Goal: Task Accomplishment & Management: Complete application form

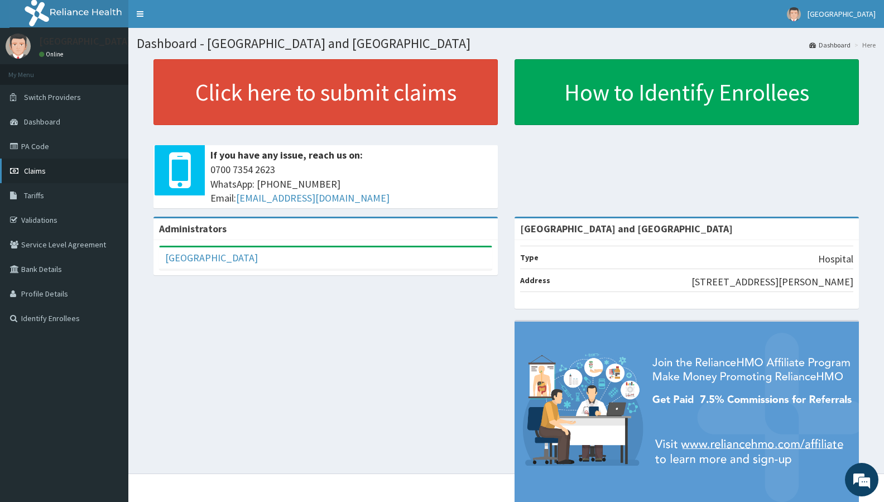
click at [39, 171] on span "Claims" at bounding box center [35, 171] width 22 height 10
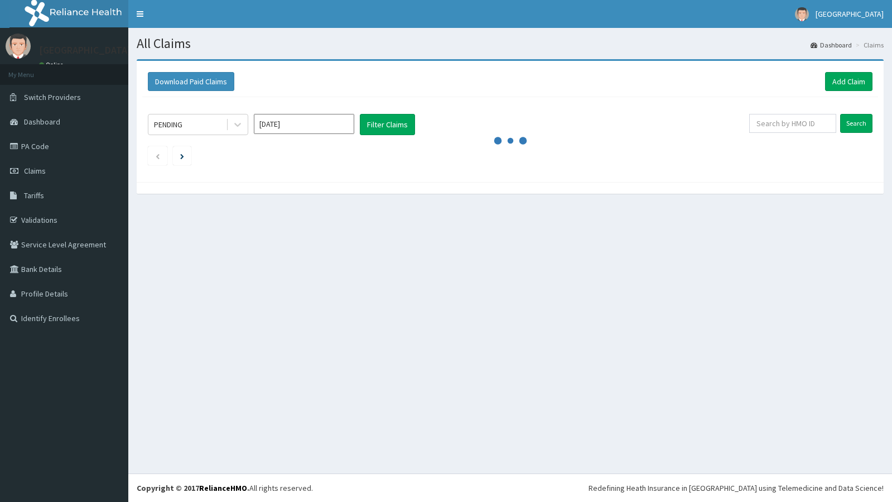
click at [850, 85] on link "Add Claim" at bounding box center [848, 81] width 47 height 19
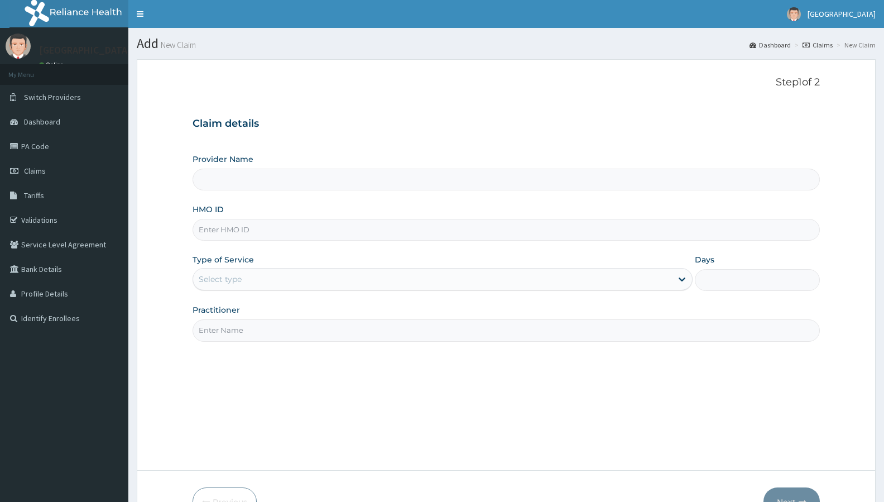
click at [252, 230] on input "HMO ID" at bounding box center [506, 230] width 627 height 22
paste input "I'm coming there soon"
type input "I'm coming there soon"
click at [250, 232] on input "I'm coming there soon" at bounding box center [506, 230] width 627 height 22
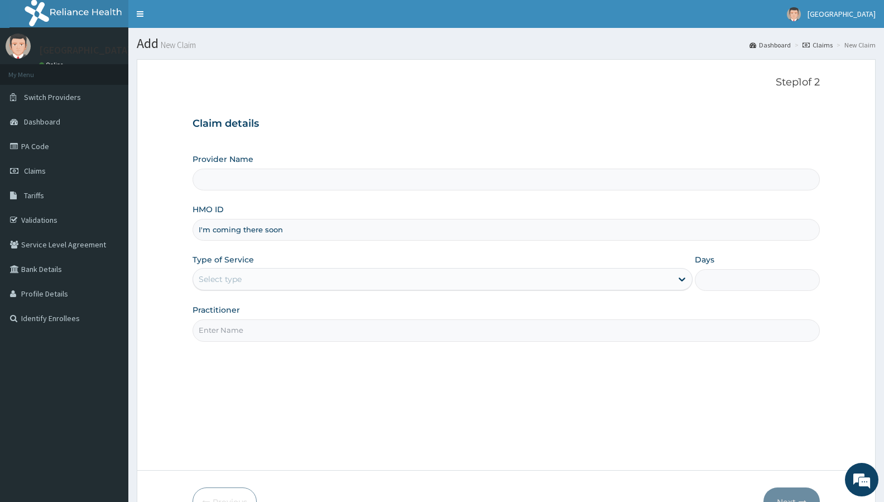
click at [250, 232] on input "I'm coming there soon" at bounding box center [506, 230] width 627 height 22
type input "VOL/10018/B"
click at [498, 280] on div "Select type" at bounding box center [432, 279] width 479 height 18
click at [361, 387] on div "Step 1 of 2 Claim details Provider Name HMO ID VOL/10018/B Type of Service Use …" at bounding box center [506, 264] width 627 height 376
click at [352, 271] on div "Select type" at bounding box center [432, 279] width 479 height 18
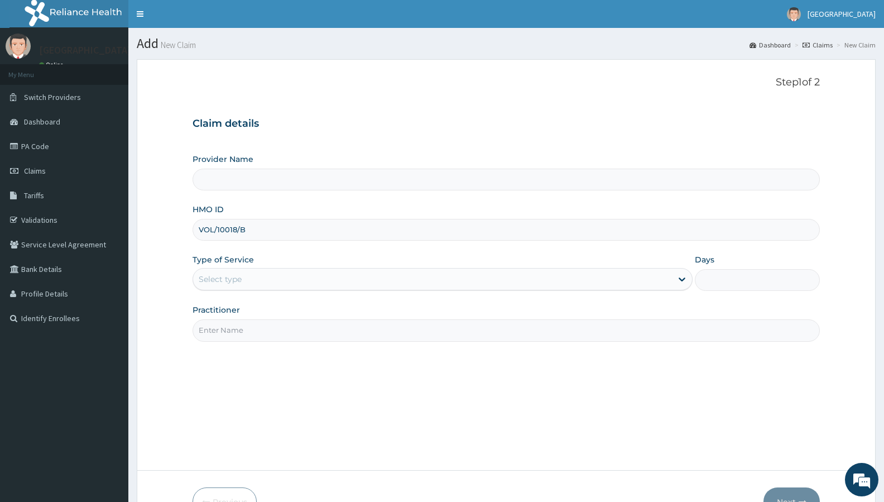
click at [355, 378] on div "Step 1 of 2 Claim details Provider Name HMO ID VOL/10018/B Type of Service Sele…" at bounding box center [506, 264] width 627 height 376
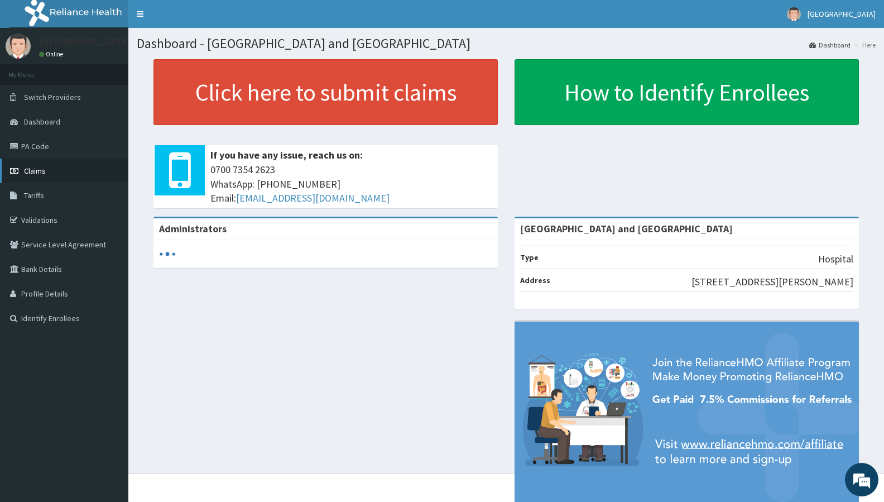
click at [34, 167] on span "Claims" at bounding box center [35, 171] width 22 height 10
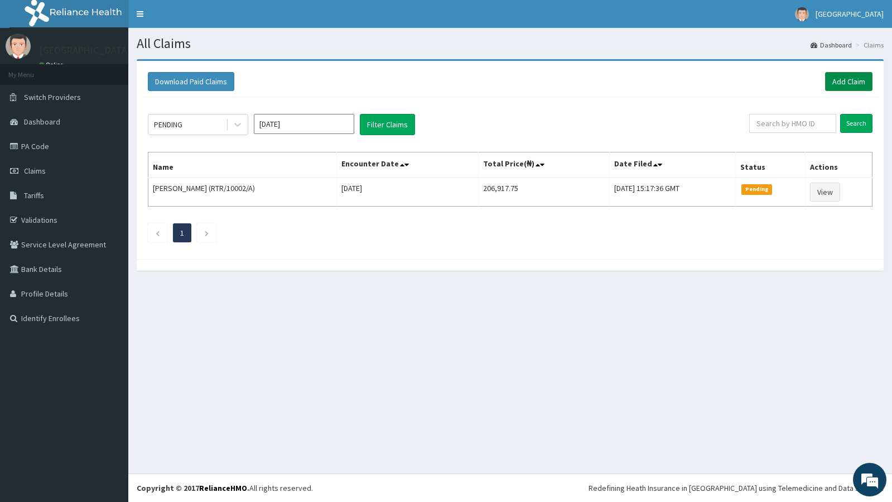
click at [838, 81] on link "Add Claim" at bounding box center [848, 81] width 47 height 19
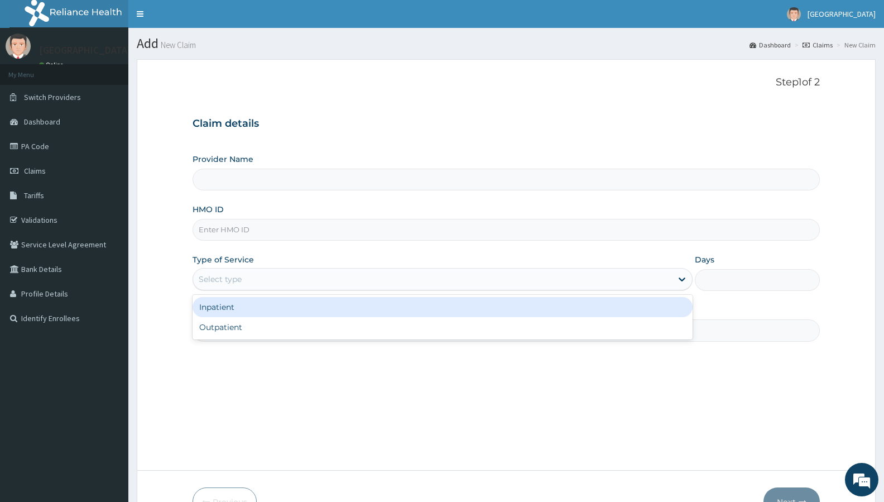
click at [284, 275] on div "Select type" at bounding box center [432, 279] width 479 height 18
type input "[GEOGRAPHIC_DATA] and [GEOGRAPHIC_DATA]"
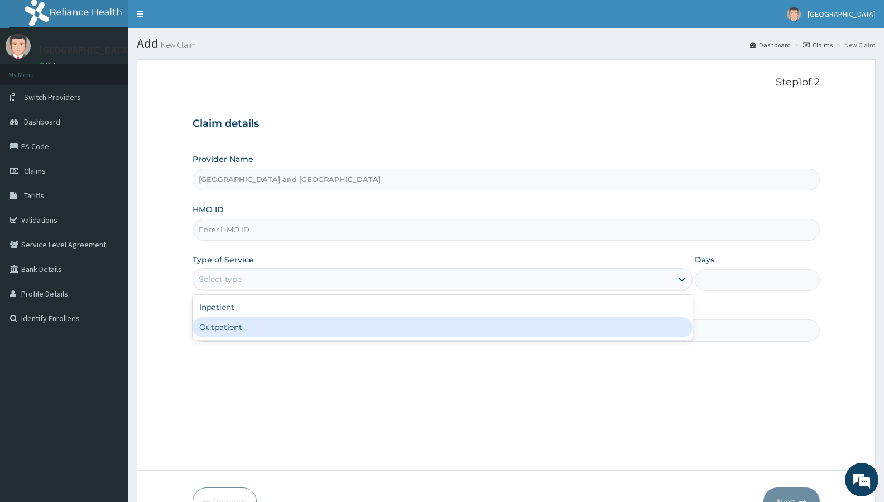
click at [280, 321] on div "Outpatient" at bounding box center [443, 327] width 500 height 20
type input "1"
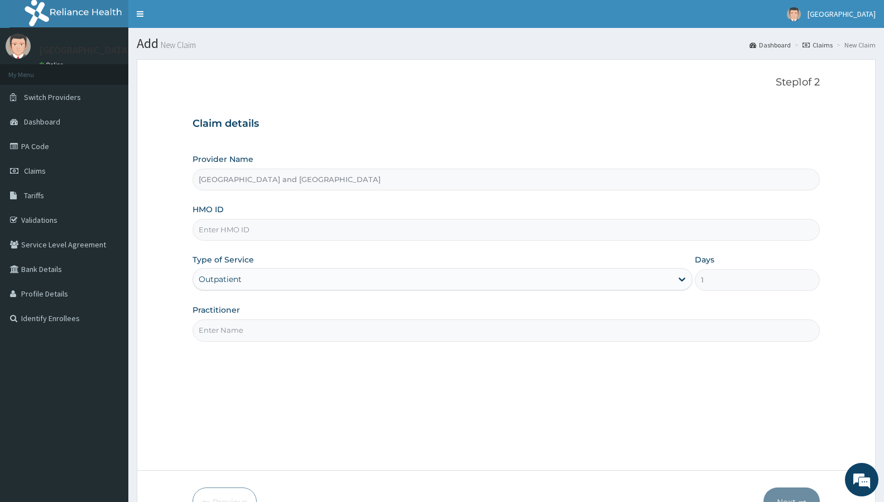
click at [275, 230] on input "HMO ID" at bounding box center [506, 230] width 627 height 22
type input "VOL/10018/B"
click at [406, 298] on div "Provider Name De Rock Hospital and Diagnostic Center HMO ID VOL/10018/B Type of…" at bounding box center [506, 246] width 627 height 187
click at [223, 231] on input "VOL/10018/B" at bounding box center [506, 230] width 627 height 22
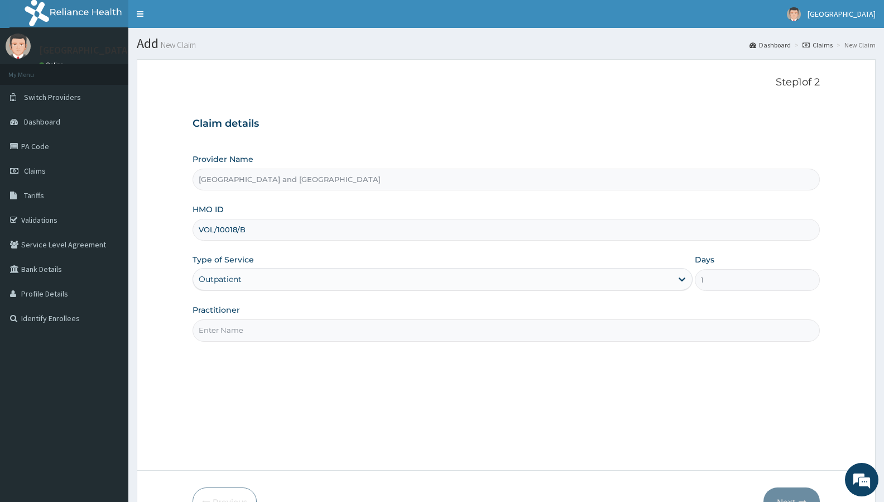
click at [223, 231] on input "VOL/10018/B" at bounding box center [506, 230] width 627 height 22
click at [372, 222] on input "VOL/10018/B" at bounding box center [506, 230] width 627 height 22
click at [447, 311] on div "Practitioner" at bounding box center [506, 322] width 627 height 37
click at [300, 330] on input "Practitioner" at bounding box center [506, 330] width 627 height 22
click at [253, 325] on input "Practitioner" at bounding box center [506, 330] width 627 height 22
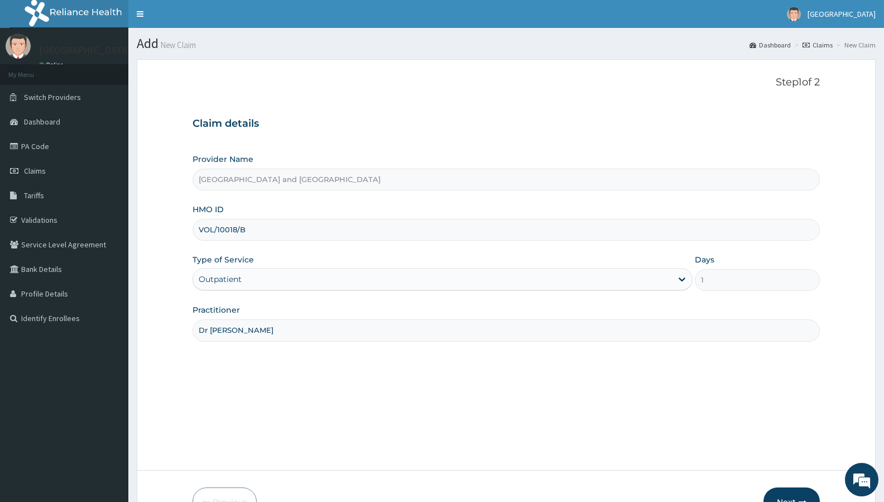
type input "Dr Peter"
click at [790, 496] on button "Next" at bounding box center [791, 501] width 56 height 29
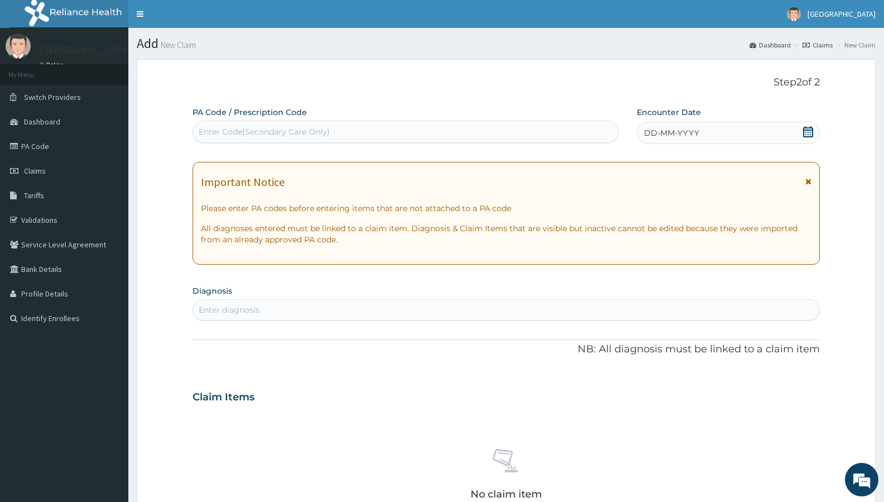
click at [736, 127] on div "DD-MM-YYYY" at bounding box center [728, 133] width 183 height 22
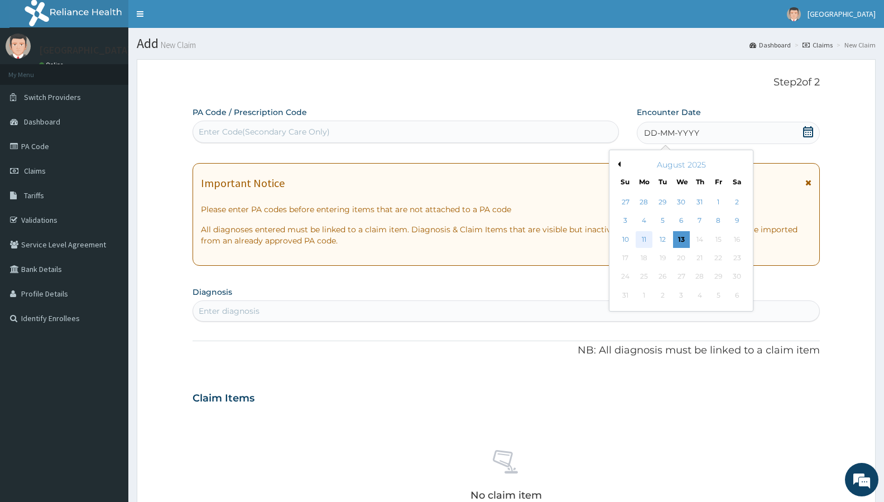
click at [642, 238] on div "11" at bounding box center [644, 239] width 17 height 17
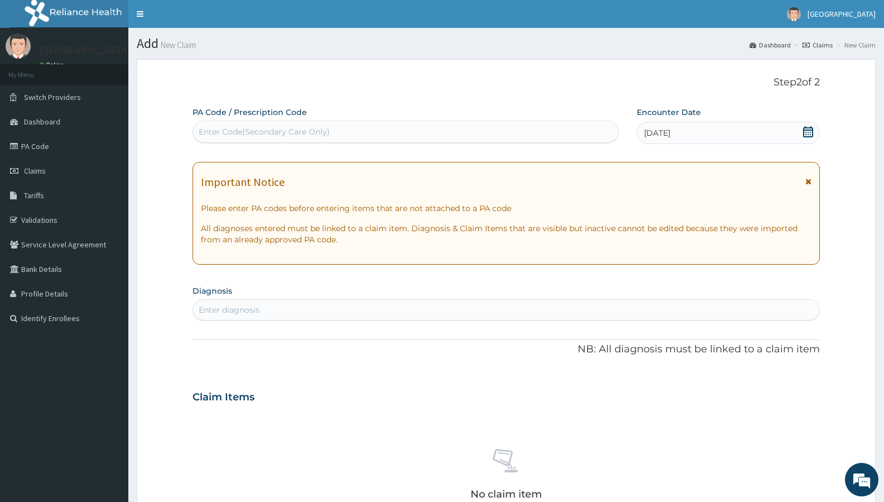
click at [278, 304] on div "Enter diagnosis" at bounding box center [506, 310] width 626 height 18
click at [388, 306] on div "Enter diagnosis" at bounding box center [506, 310] width 626 height 18
type input "complica"
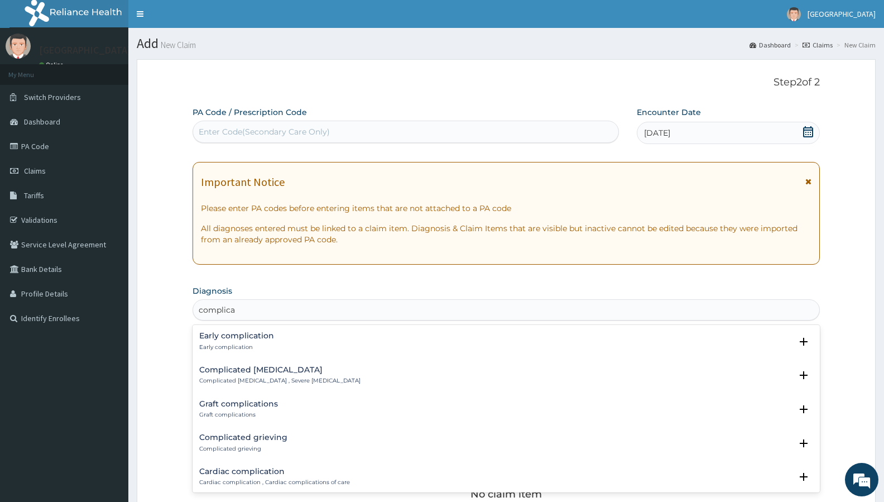
click at [267, 371] on h4 "Complicated malaria" at bounding box center [279, 369] width 161 height 8
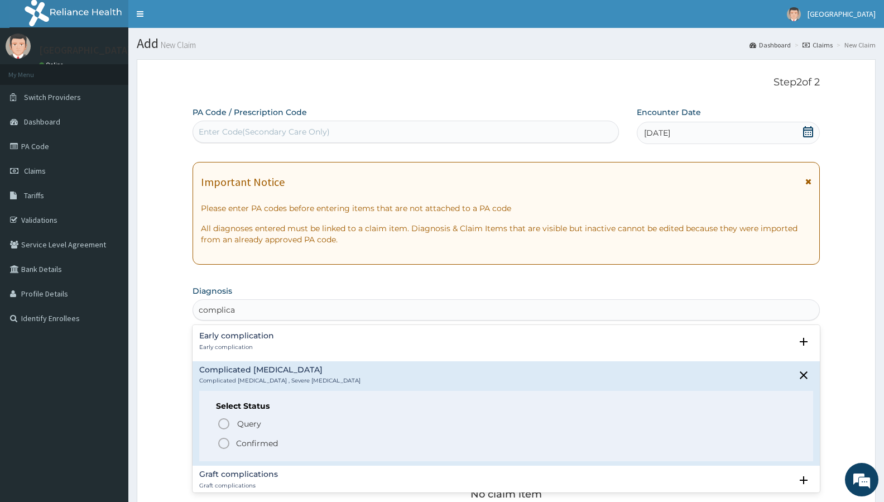
click at [223, 443] on icon "status option filled" at bounding box center [223, 442] width 13 height 13
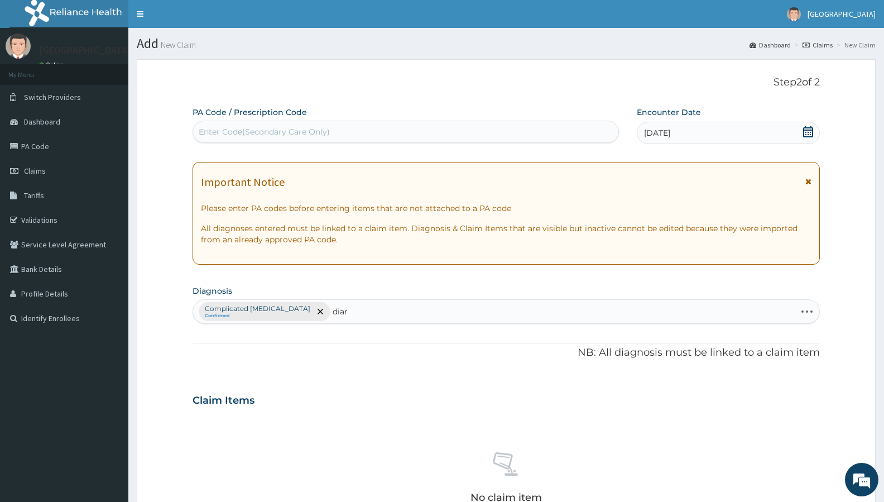
type input "diarr"
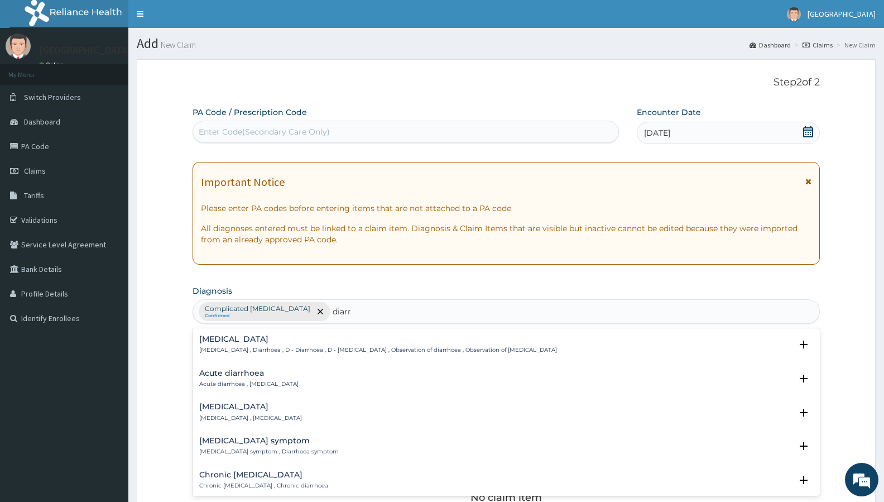
click at [234, 373] on h4 "Acute diarrhoea" at bounding box center [248, 373] width 99 height 8
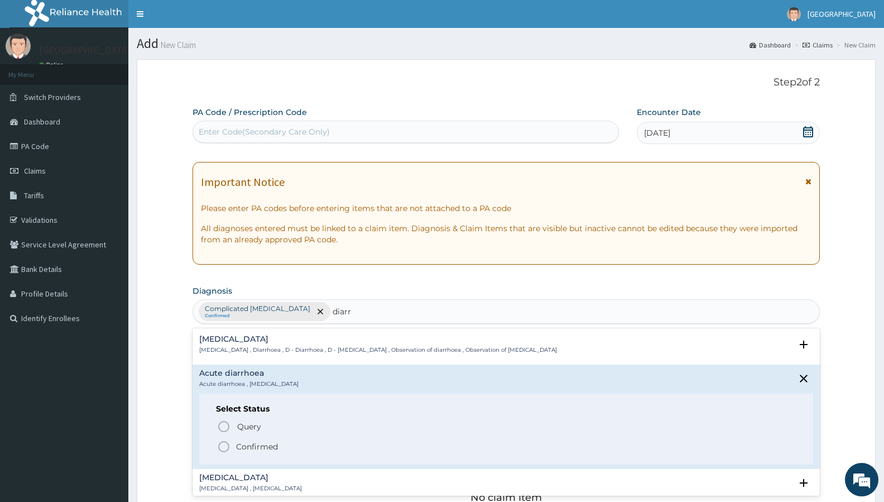
click at [224, 445] on icon "status option filled" at bounding box center [223, 446] width 13 height 13
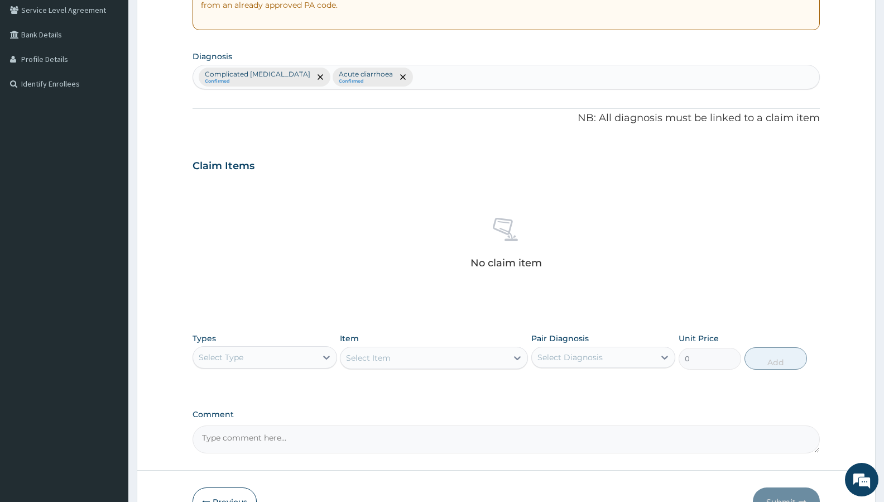
scroll to position [303, 0]
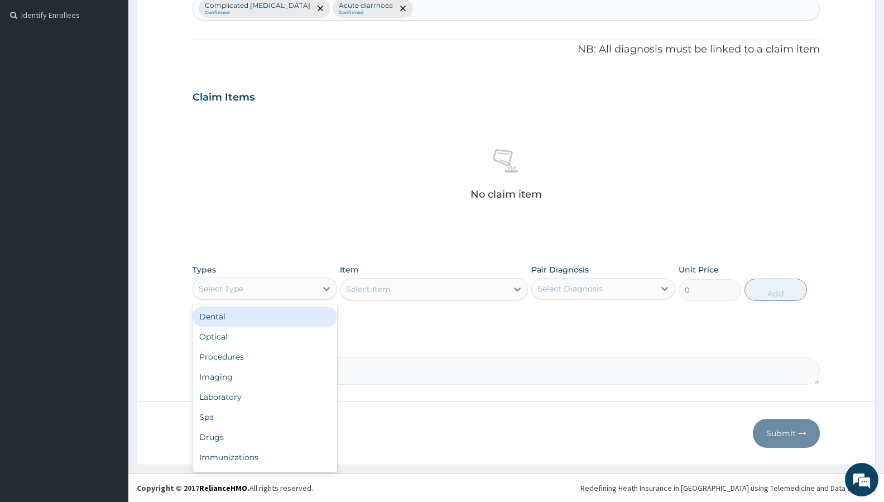
click at [261, 286] on div "Select Type" at bounding box center [254, 289] width 123 height 18
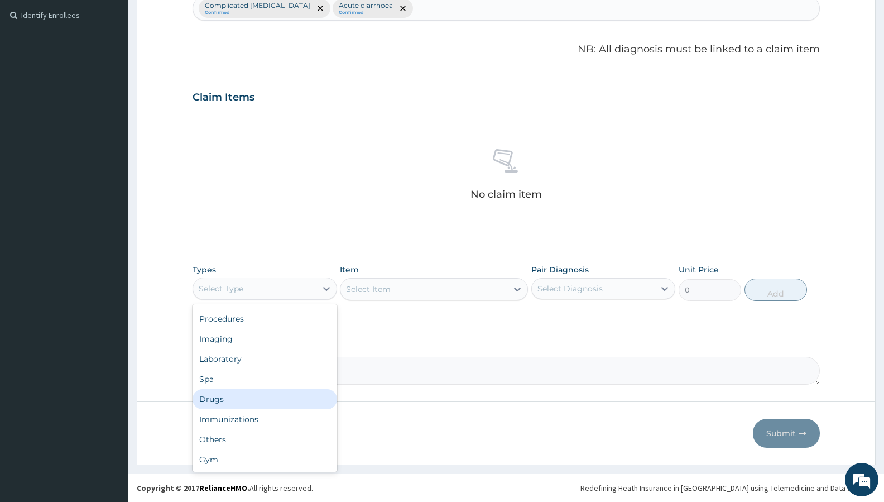
scroll to position [0, 0]
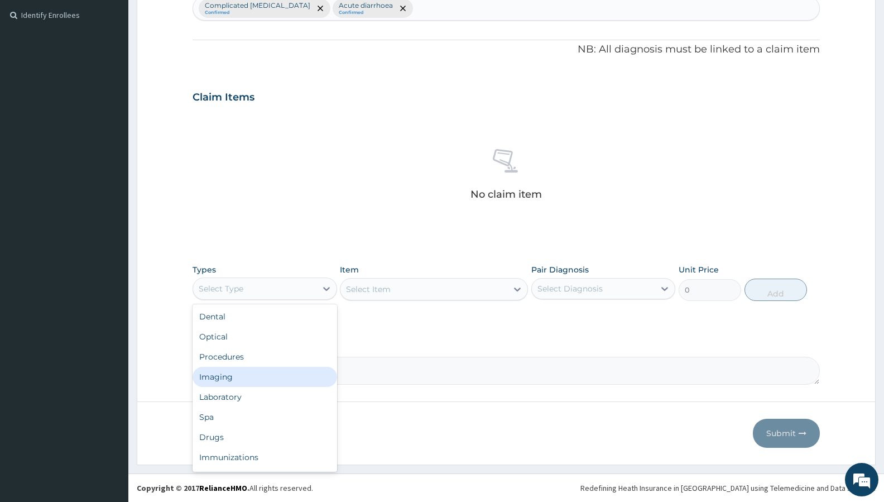
click at [254, 369] on div "Imaging" at bounding box center [265, 377] width 144 height 20
click at [263, 291] on div "Imaging" at bounding box center [254, 289] width 123 height 18
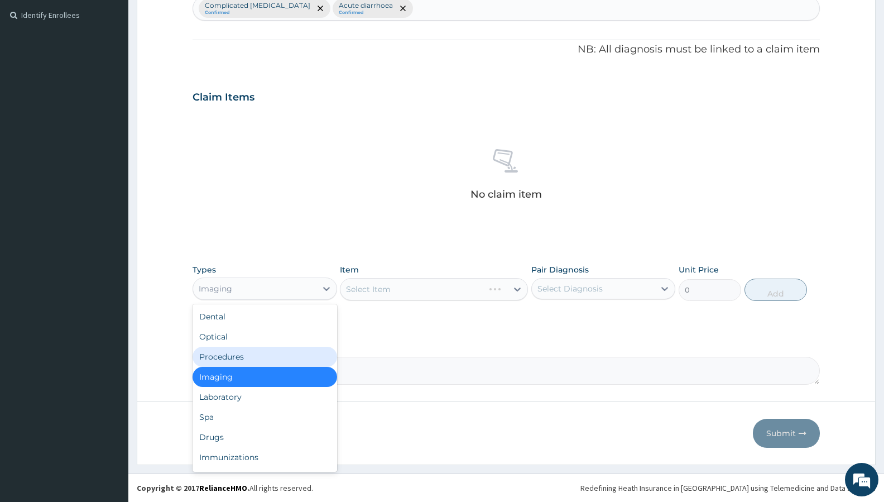
click at [249, 355] on div "Procedures" at bounding box center [265, 357] width 144 height 20
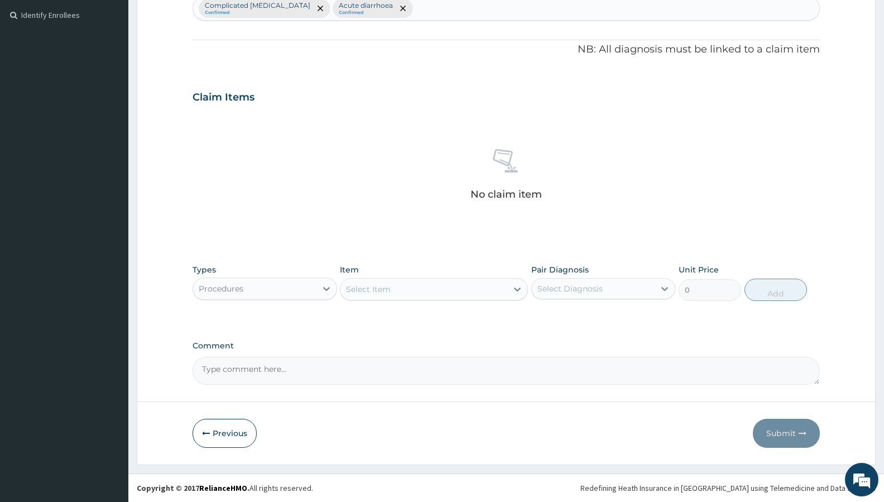
click at [433, 288] on div "Select Item" at bounding box center [423, 289] width 167 height 18
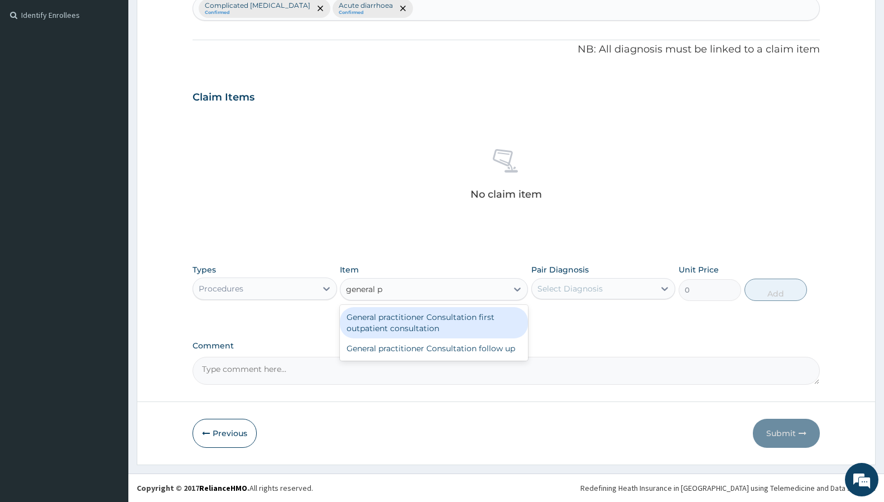
type input "general pr"
type input "3000"
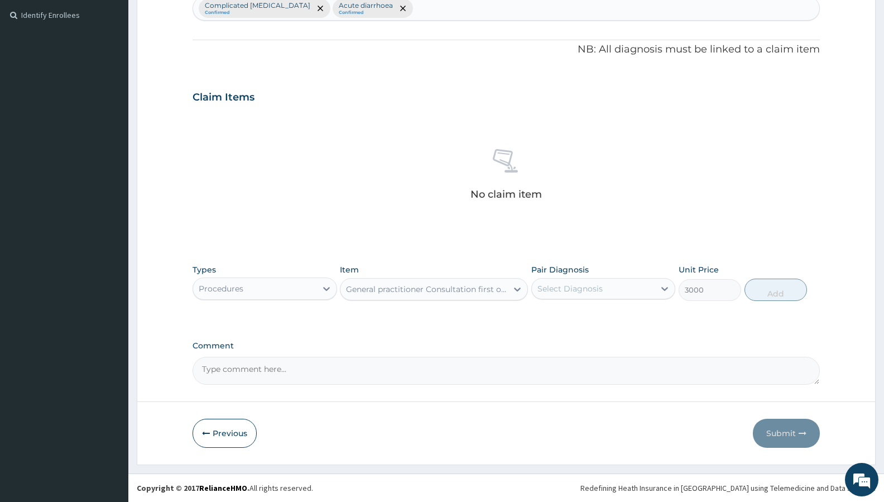
click at [597, 291] on div "Select Diagnosis" at bounding box center [569, 288] width 65 height 11
click at [612, 319] on label "Complicated malaria" at bounding box center [609, 321] width 119 height 22
checkbox input "true"
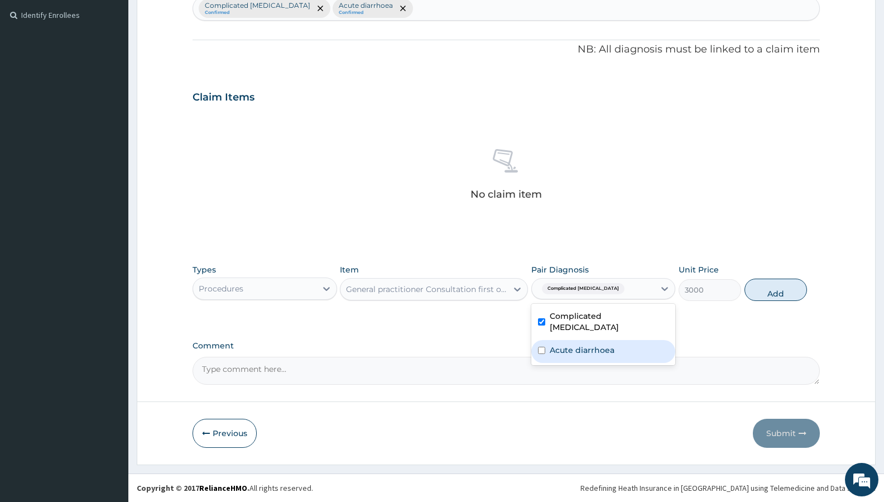
click at [613, 340] on div "Acute diarrhoea" at bounding box center [603, 351] width 144 height 23
checkbox input "true"
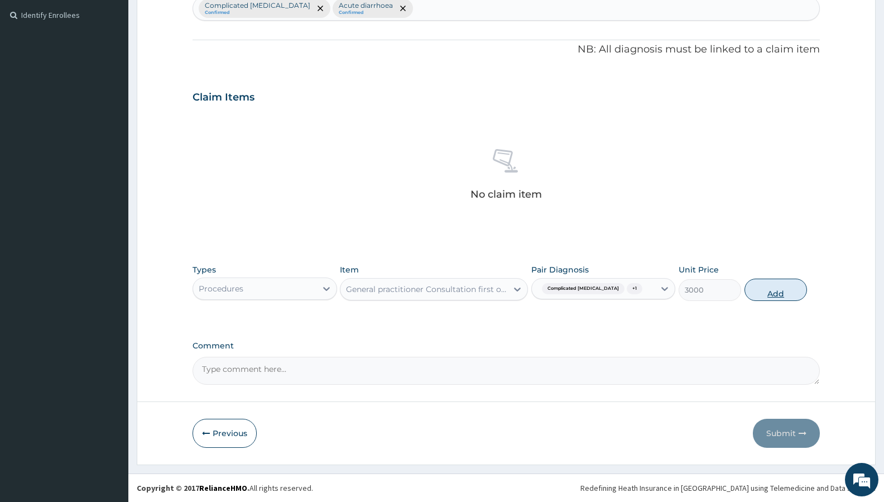
click at [758, 291] on button "Add" at bounding box center [775, 289] width 62 height 22
type input "0"
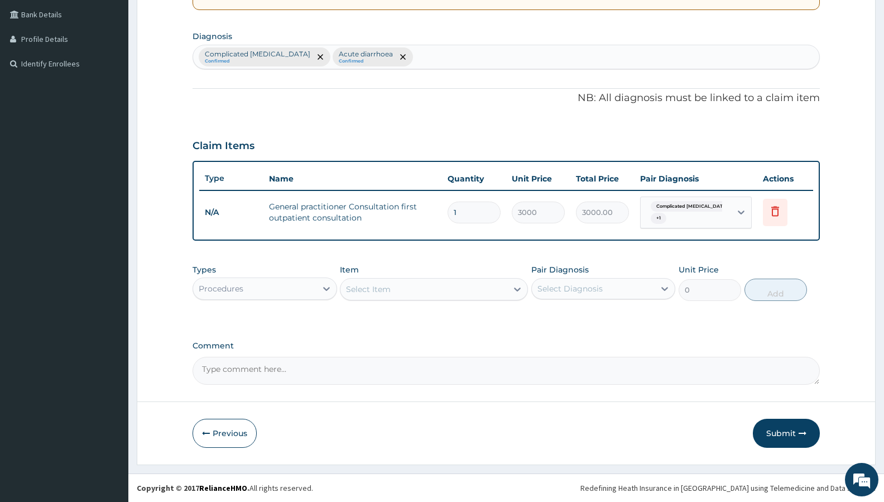
click at [407, 287] on div "Select Item" at bounding box center [423, 289] width 167 height 18
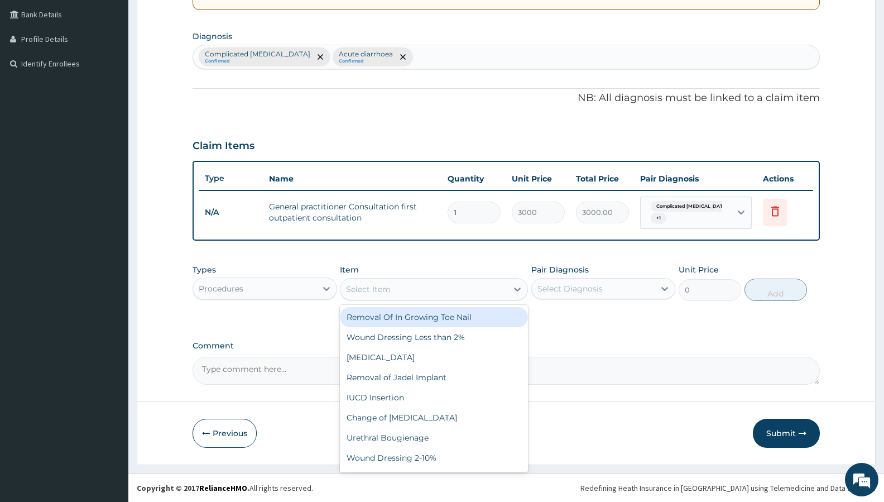
click at [292, 292] on div "Procedures" at bounding box center [254, 289] width 123 height 18
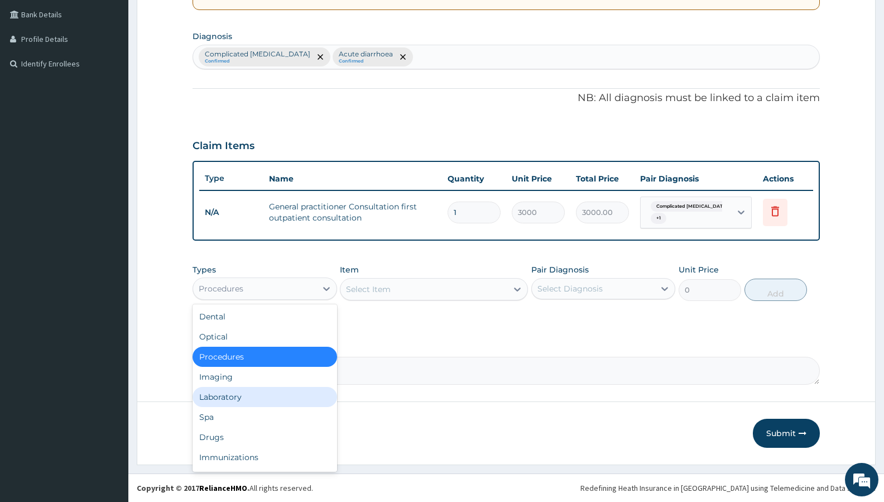
click at [259, 396] on div "Laboratory" at bounding box center [265, 397] width 144 height 20
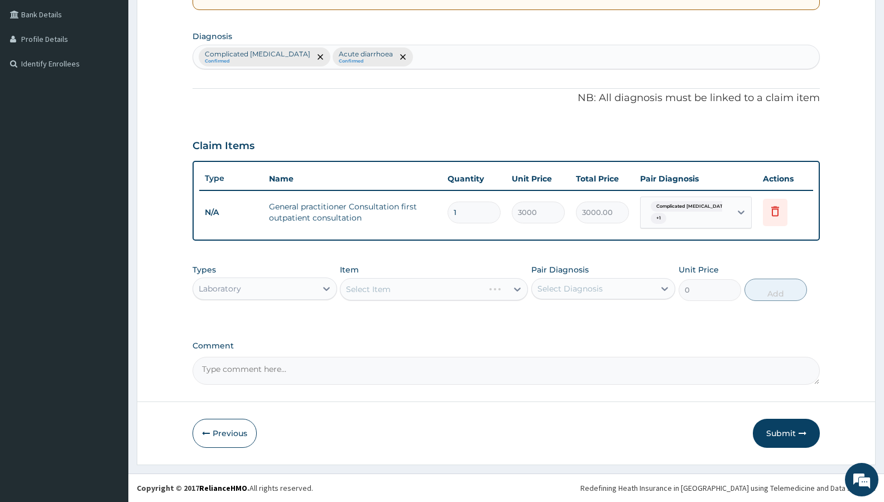
click at [391, 295] on div "Select Item" at bounding box center [434, 289] width 188 height 22
click at [407, 286] on div "Select Item" at bounding box center [434, 289] width 188 height 22
click at [445, 321] on div "Types Laboratory Item Select Item Pair Diagnosis Select Diagnosis Unit Price 0 …" at bounding box center [506, 290] width 627 height 65
click at [443, 291] on div "Select Item" at bounding box center [423, 289] width 167 height 18
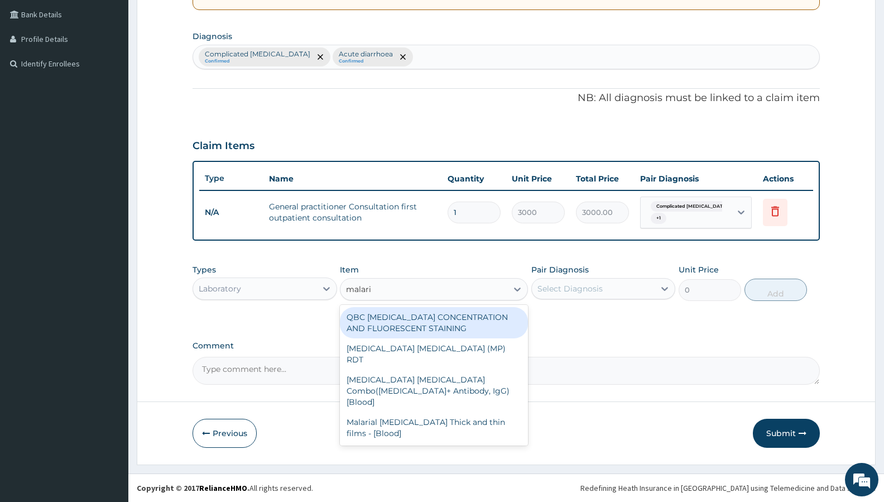
type input "malaria"
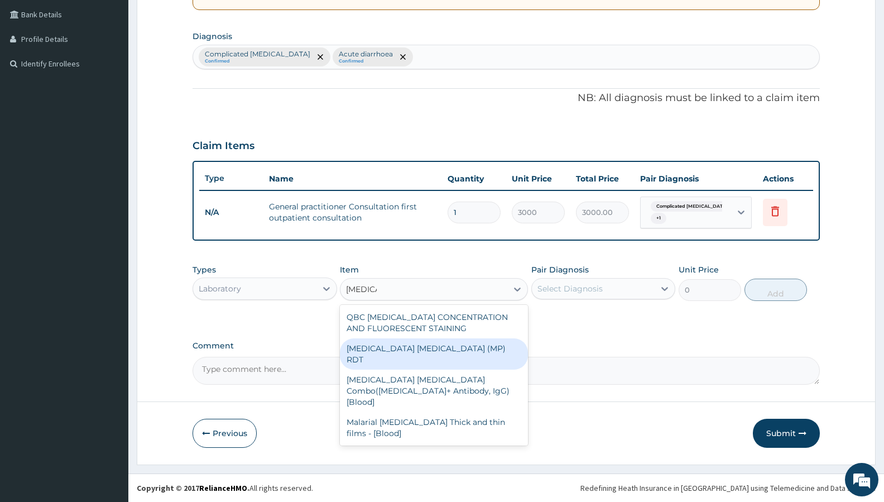
type input "1500"
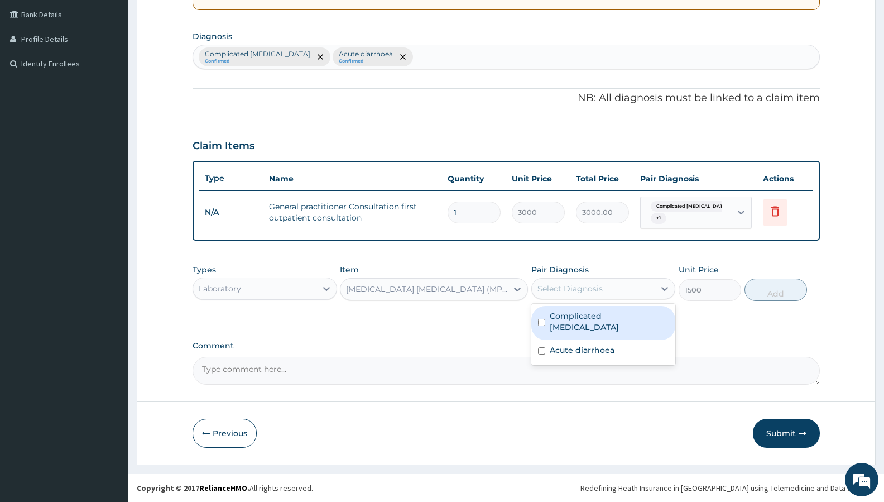
click at [590, 294] on div "Select Diagnosis" at bounding box center [569, 288] width 65 height 11
click at [589, 321] on label "Complicated malaria" at bounding box center [609, 321] width 119 height 22
checkbox input "true"
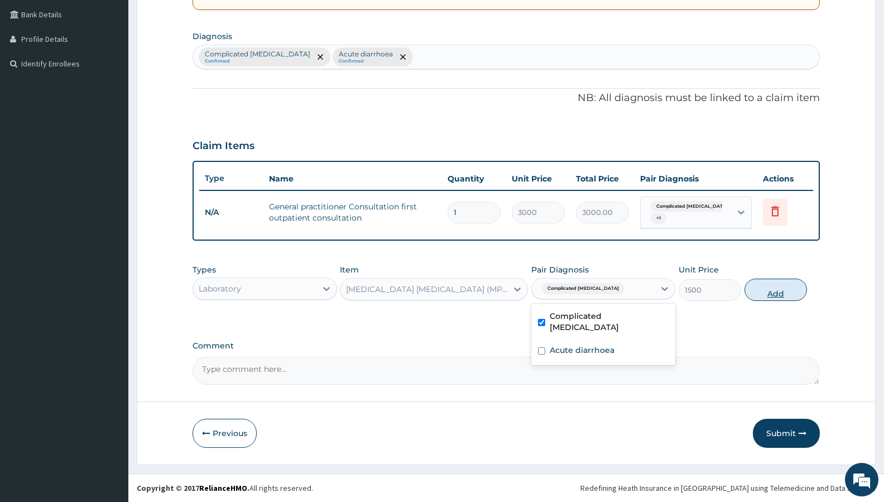
click at [768, 294] on button "Add" at bounding box center [775, 289] width 62 height 22
type input "0"
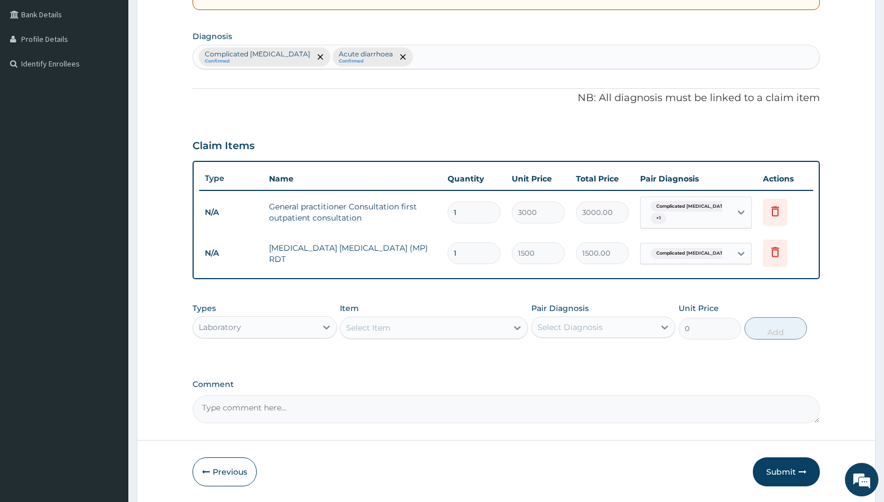
click at [417, 326] on div "Select Item" at bounding box center [423, 328] width 167 height 18
click at [388, 324] on div "Select Item" at bounding box center [368, 327] width 45 height 11
click at [394, 324] on div "Select Item" at bounding box center [423, 328] width 167 height 18
click at [460, 324] on div "Select Item" at bounding box center [423, 328] width 167 height 18
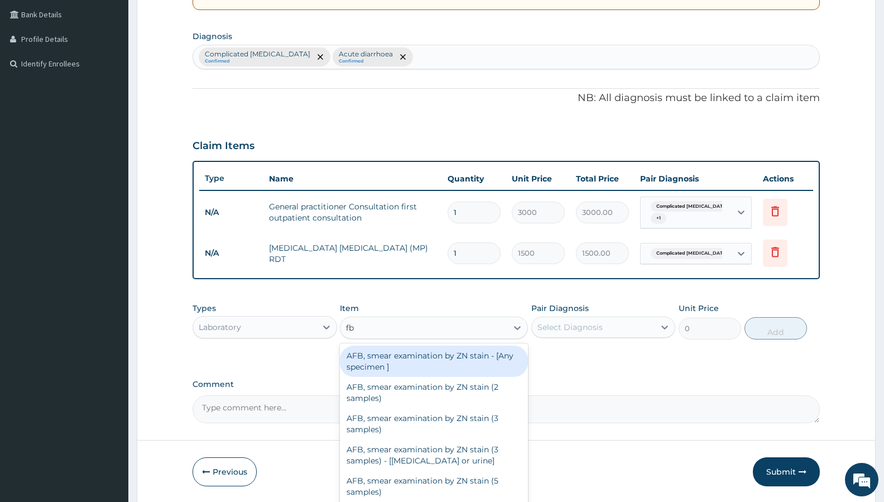
type input "fbc"
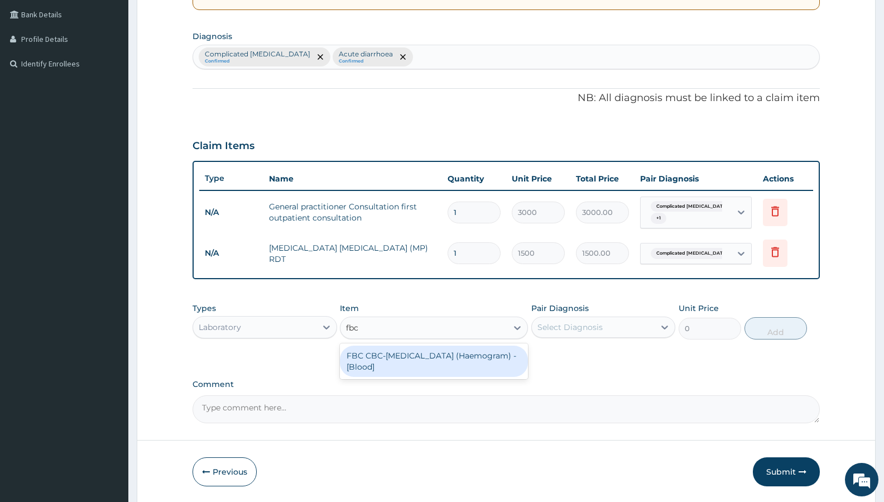
type input "3000"
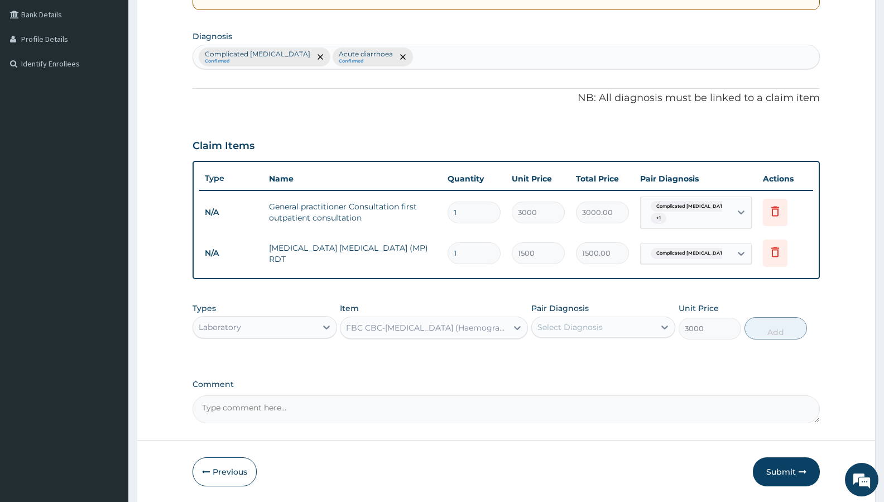
click at [620, 330] on div "Select Diagnosis" at bounding box center [593, 327] width 123 height 18
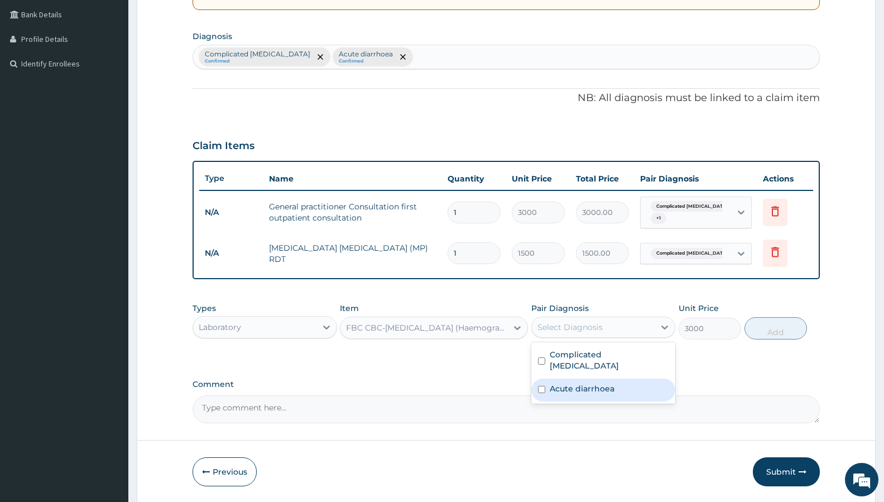
click at [610, 383] on label "Acute diarrhoea" at bounding box center [582, 388] width 65 height 11
checkbox input "true"
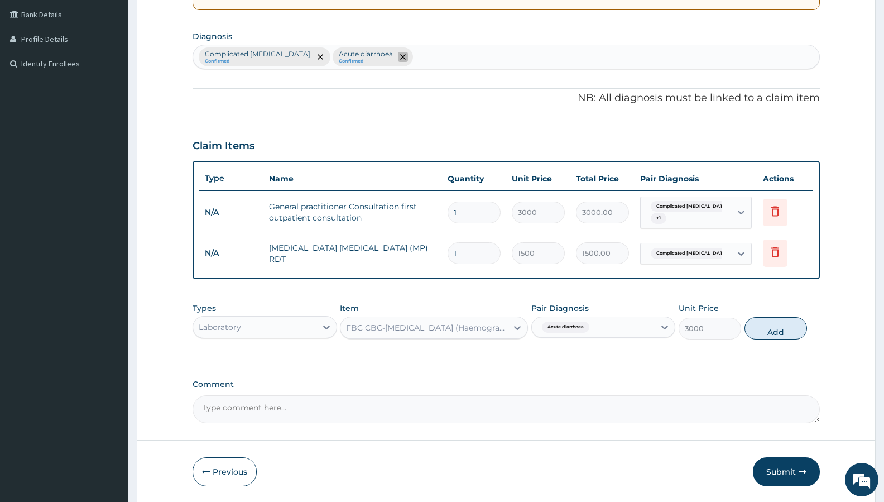
click at [400, 58] on icon "remove selection option" at bounding box center [403, 57] width 6 height 6
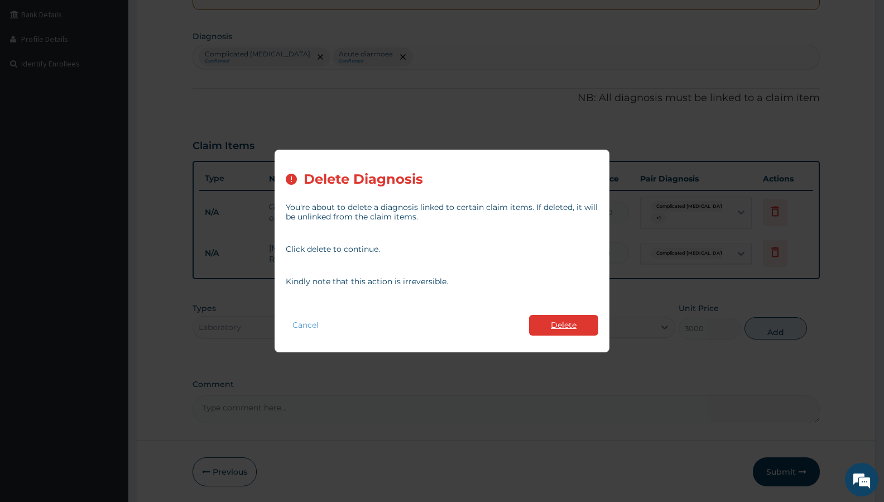
click at [566, 320] on button "Delete" at bounding box center [563, 325] width 69 height 21
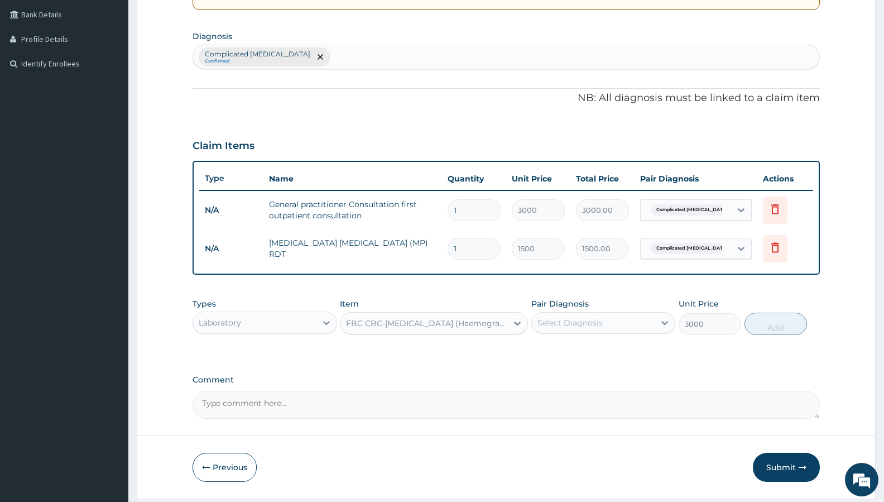
click at [345, 55] on div "Complicated malaria Confirmed" at bounding box center [506, 56] width 626 height 23
type input "typhoid"
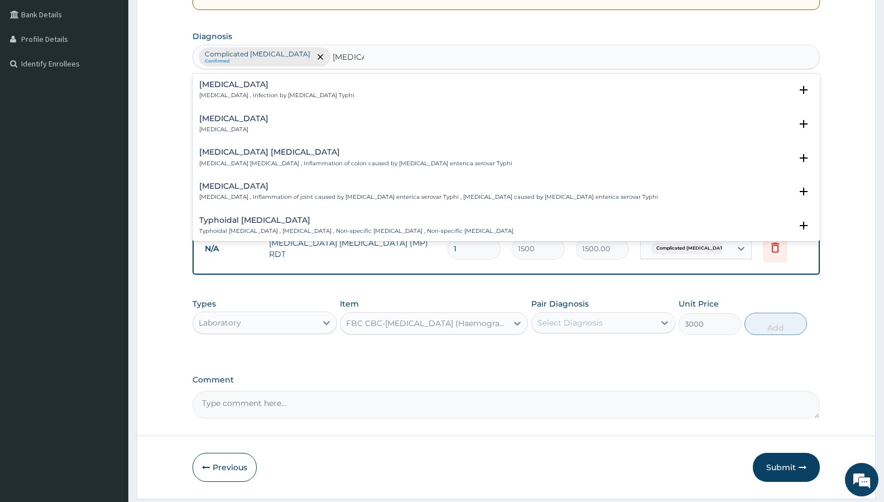
click at [215, 86] on h4 "Typhoid fever" at bounding box center [276, 84] width 155 height 8
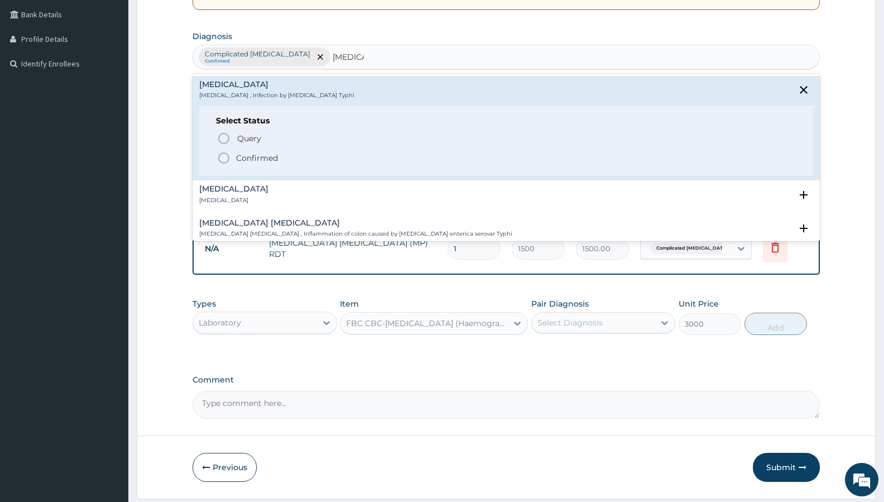
click at [221, 156] on icon "status option filled" at bounding box center [223, 157] width 13 height 13
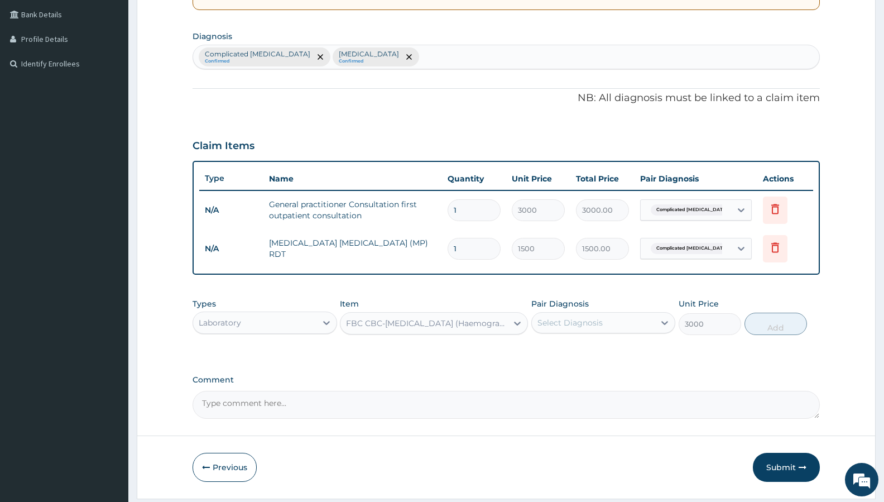
click at [613, 319] on div "Select Diagnosis" at bounding box center [593, 323] width 123 height 18
click at [609, 374] on div "Typhoid fever" at bounding box center [603, 385] width 144 height 23
checkbox input "true"
click at [764, 323] on button "Add" at bounding box center [775, 323] width 62 height 22
type input "0"
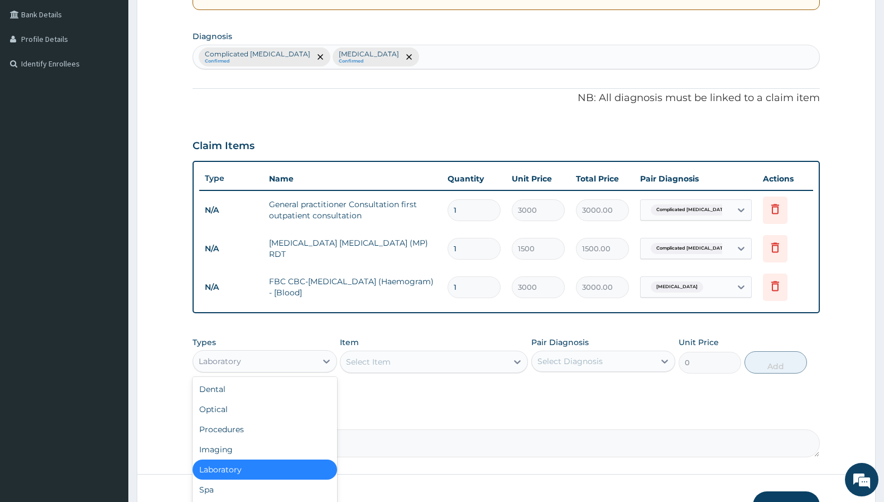
click at [283, 357] on div "Laboratory" at bounding box center [254, 361] width 123 height 18
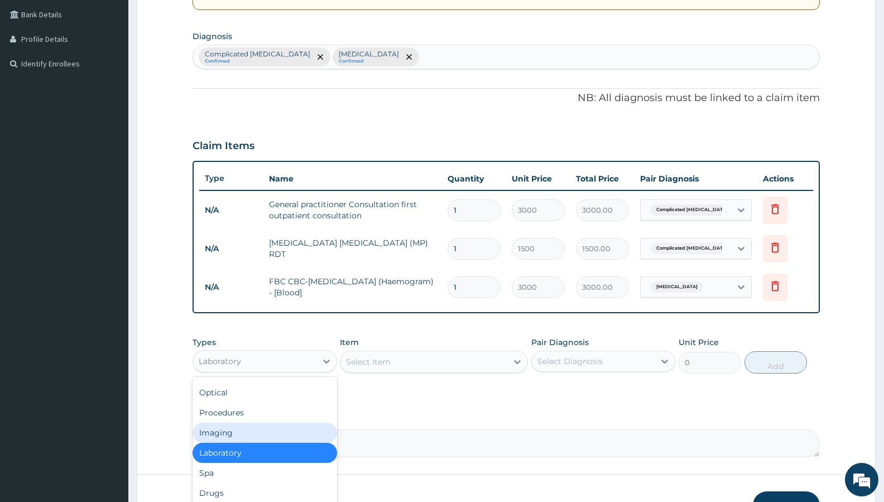
scroll to position [19, 0]
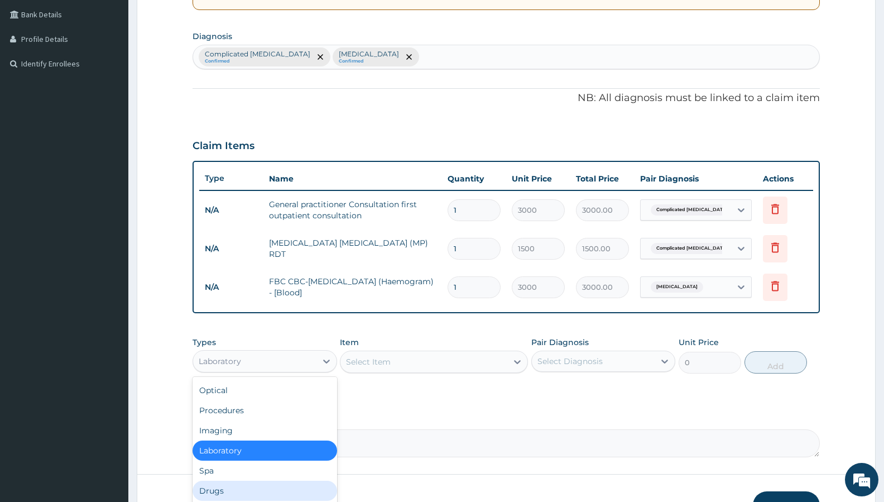
click at [224, 492] on div "Drugs" at bounding box center [265, 490] width 144 height 20
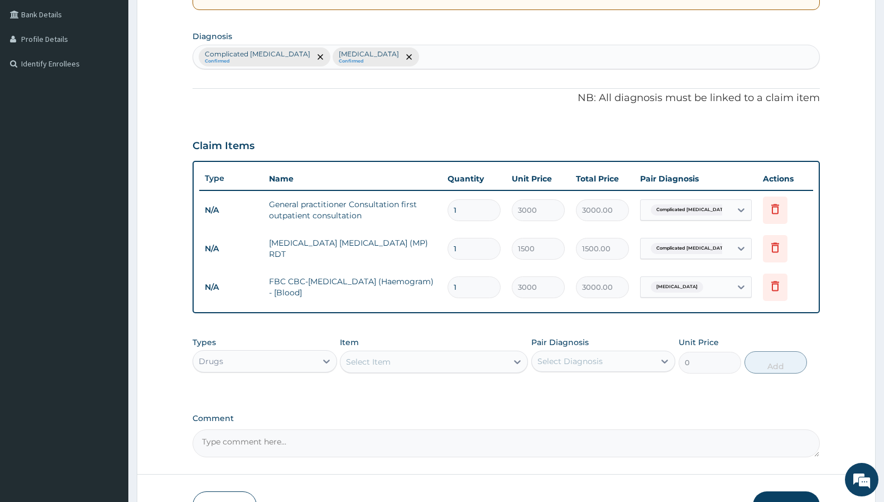
click at [449, 362] on div "Select Item" at bounding box center [423, 362] width 167 height 18
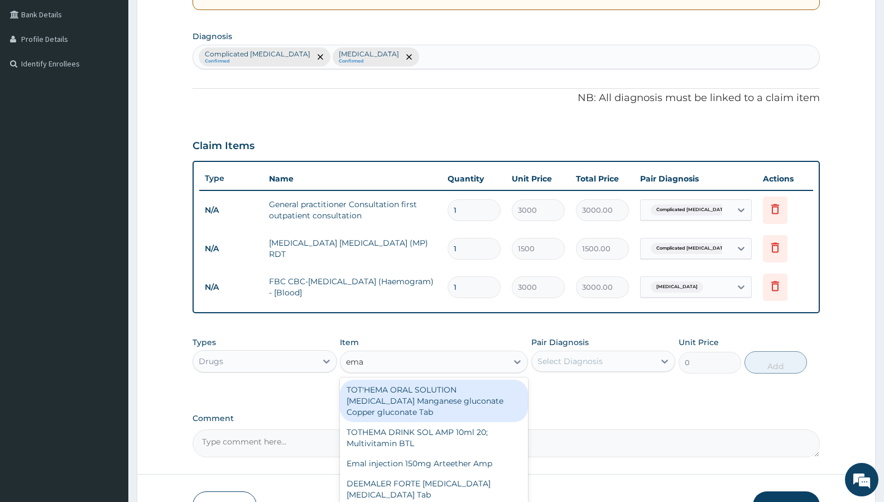
type input "emal"
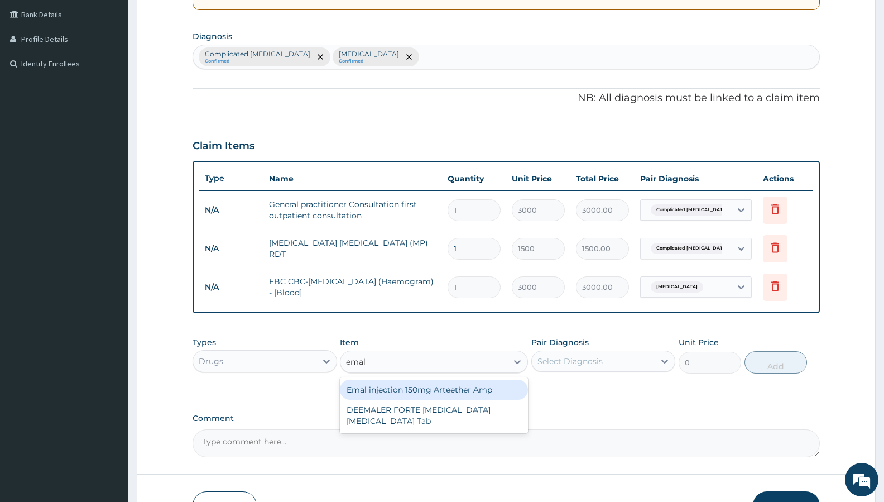
type input "4259.25"
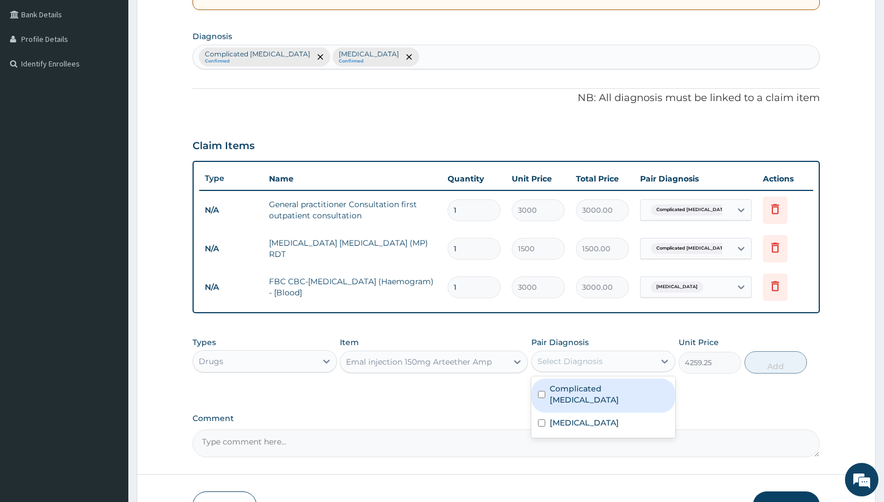
click at [639, 364] on div "Select Diagnosis" at bounding box center [593, 361] width 123 height 18
click at [624, 387] on label "Complicated malaria" at bounding box center [609, 394] width 119 height 22
checkbox input "true"
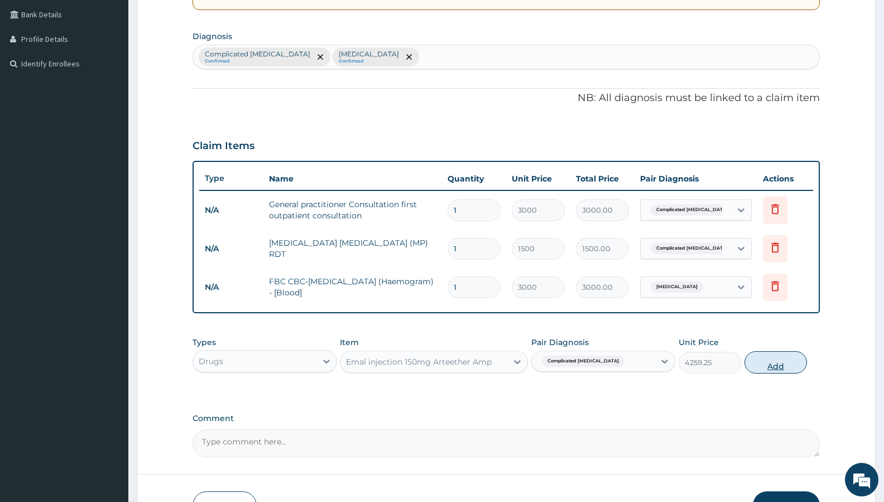
click at [774, 363] on button "Add" at bounding box center [775, 362] width 62 height 22
type input "0"
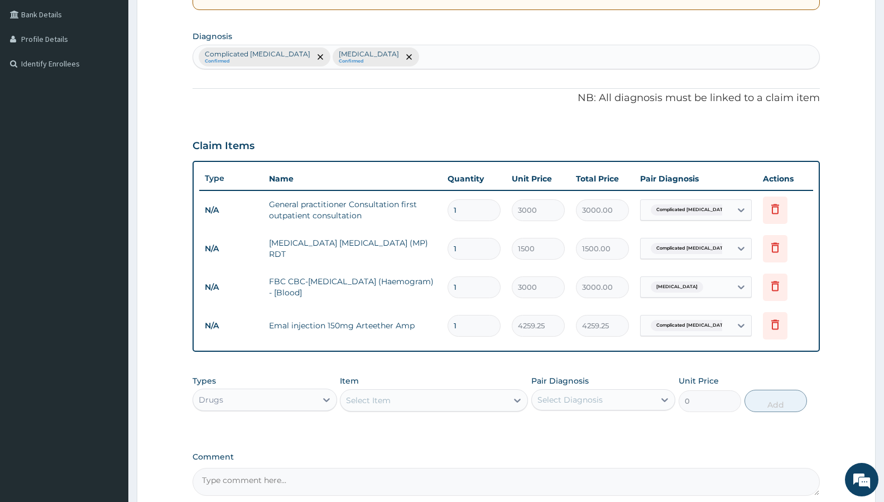
click at [408, 402] on div "Select Item" at bounding box center [423, 400] width 167 height 18
click at [439, 398] on div "Select Item" at bounding box center [423, 400] width 167 height 18
click at [445, 402] on div "Select Item" at bounding box center [423, 400] width 167 height 18
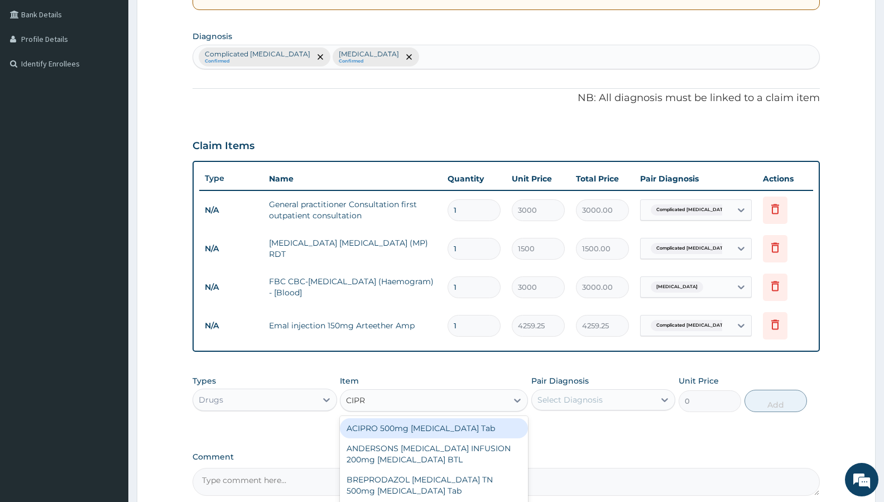
type input "CIPRO"
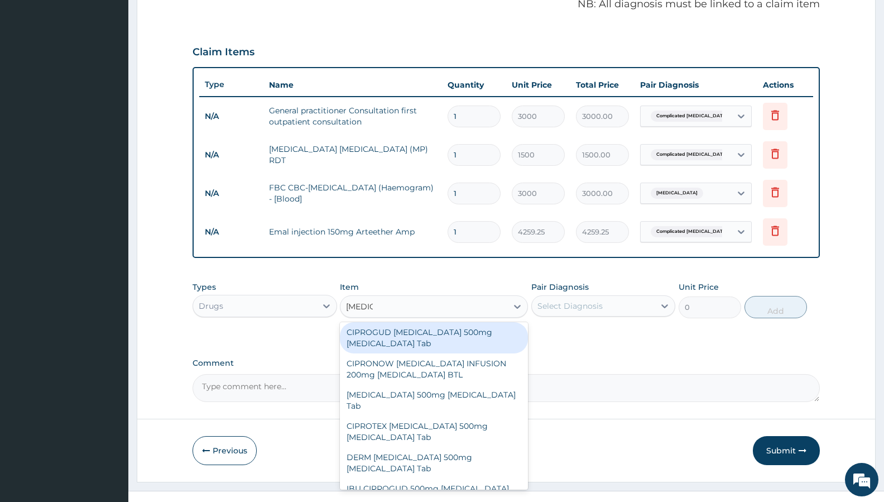
scroll to position [356, 0]
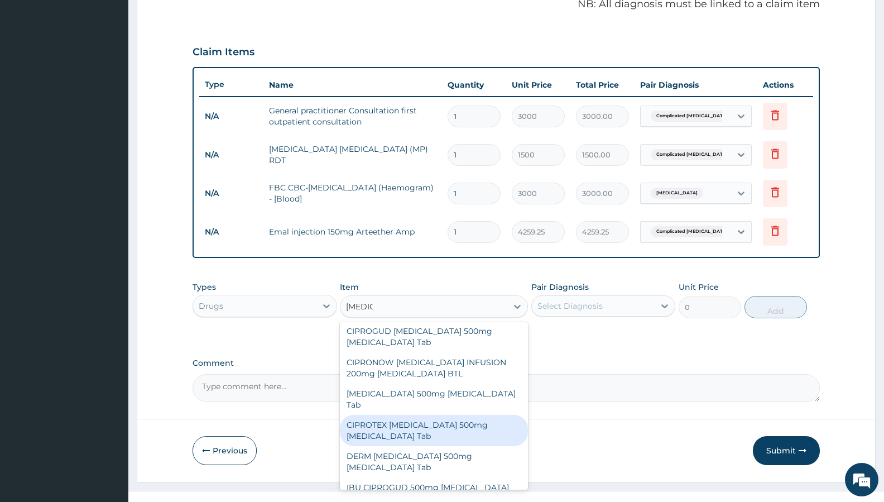
click at [438, 415] on div "CIPROTEX CIPROFLOXACIN 500mg Ciprofloxacin Tab" at bounding box center [434, 430] width 188 height 31
type input "301.875"
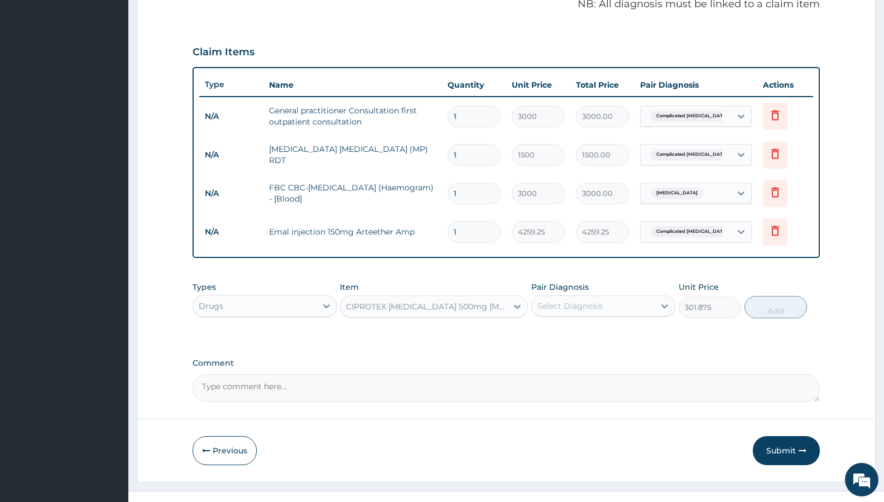
click at [597, 304] on div "Select Diagnosis" at bounding box center [569, 305] width 65 height 11
click at [595, 362] on label "Typhoid fever" at bounding box center [584, 367] width 69 height 11
checkbox input "true"
click at [762, 307] on button "Add" at bounding box center [775, 307] width 62 height 22
type input "0"
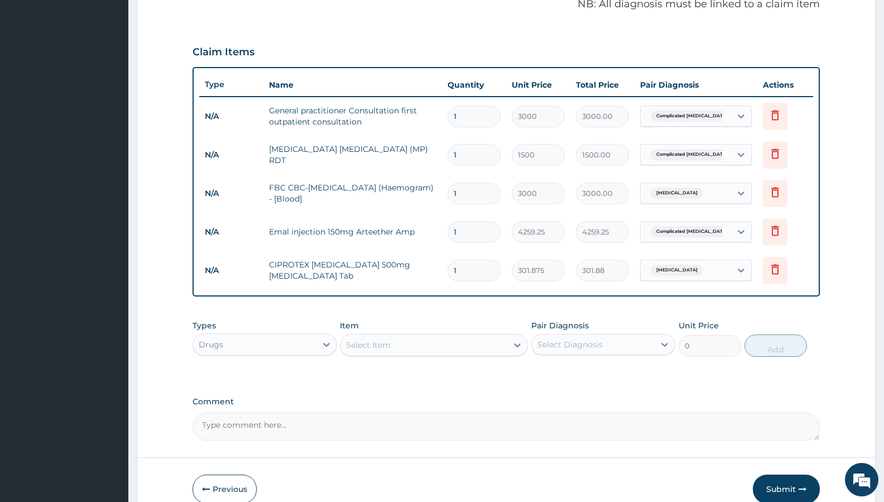
type input "15"
type input "4528.13"
type input "15"
click at [429, 338] on div "Select Item" at bounding box center [423, 345] width 167 height 18
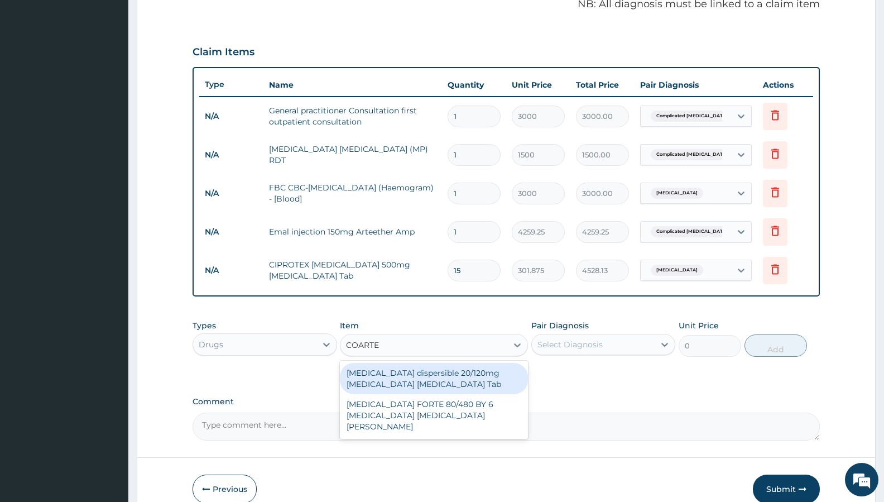
type input "COARTEM"
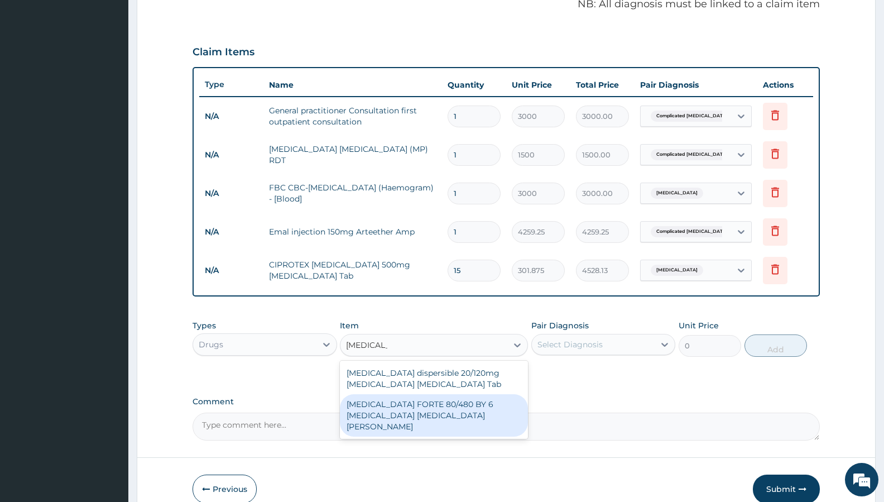
type input "4830"
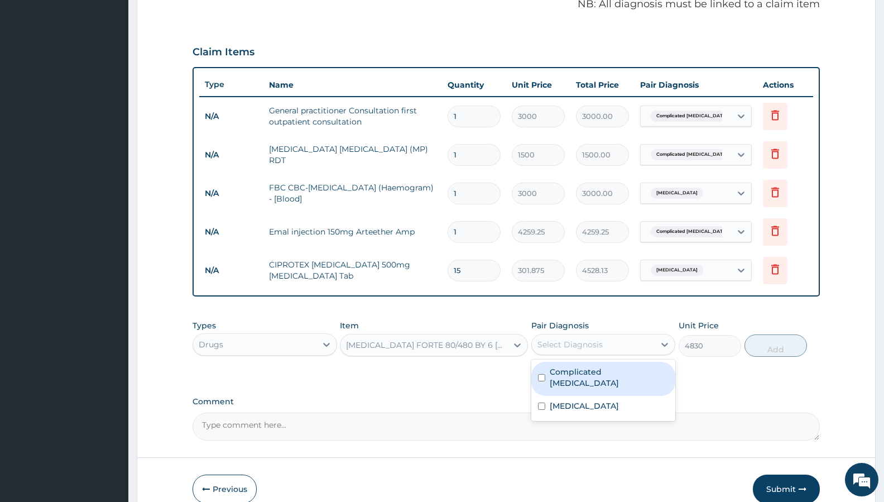
click at [589, 347] on div "Select Diagnosis" at bounding box center [569, 344] width 65 height 11
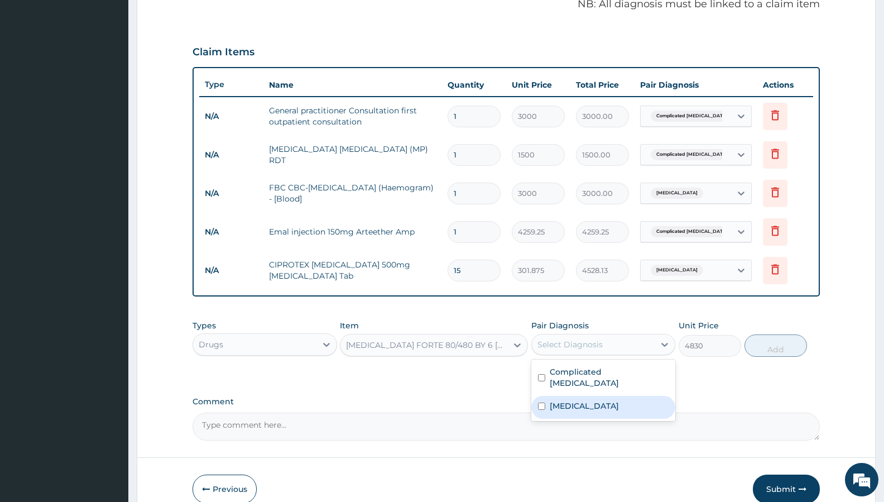
click at [589, 400] on label "Typhoid fever" at bounding box center [584, 405] width 69 height 11
checkbox input "true"
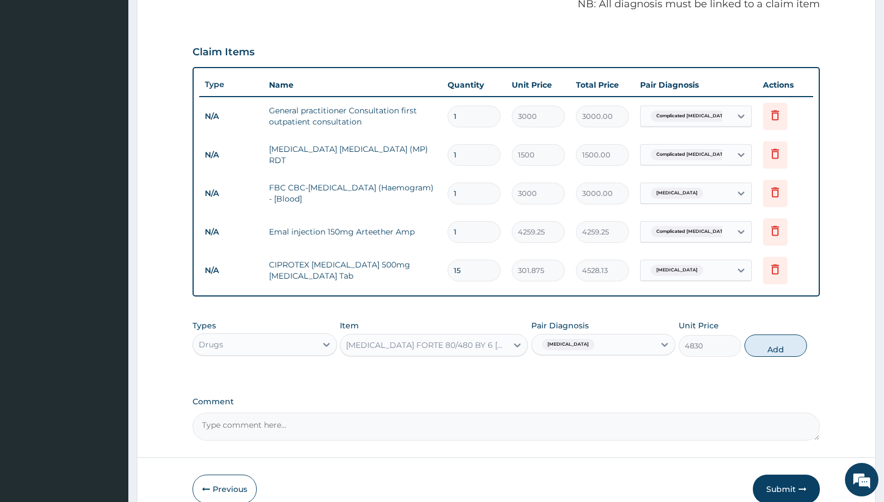
click at [579, 339] on span "Typhoid fever" at bounding box center [568, 344] width 52 height 11
click at [603, 340] on div "Typhoid fever" at bounding box center [593, 344] width 123 height 19
click at [592, 372] on label "Complicated malaria" at bounding box center [609, 377] width 119 height 22
checkbox input "true"
click at [587, 400] on label "Typhoid fever" at bounding box center [584, 405] width 69 height 11
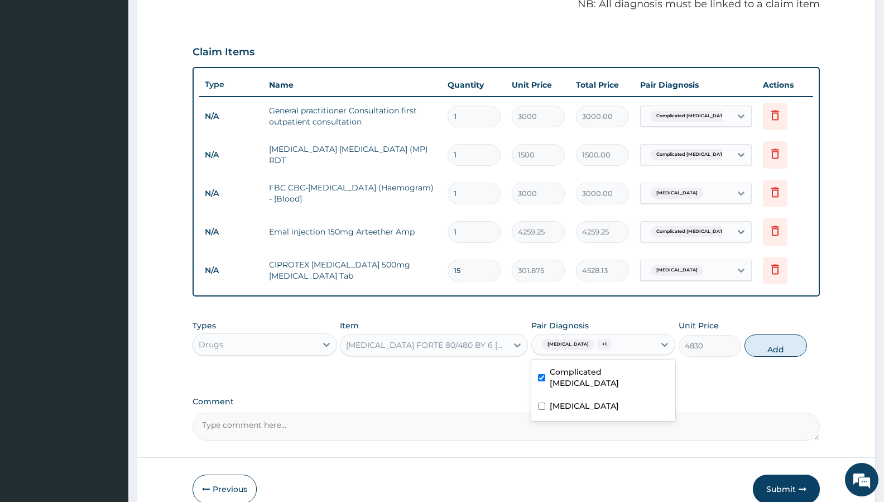
checkbox input "false"
click at [757, 340] on button "Add" at bounding box center [775, 345] width 62 height 22
type input "0"
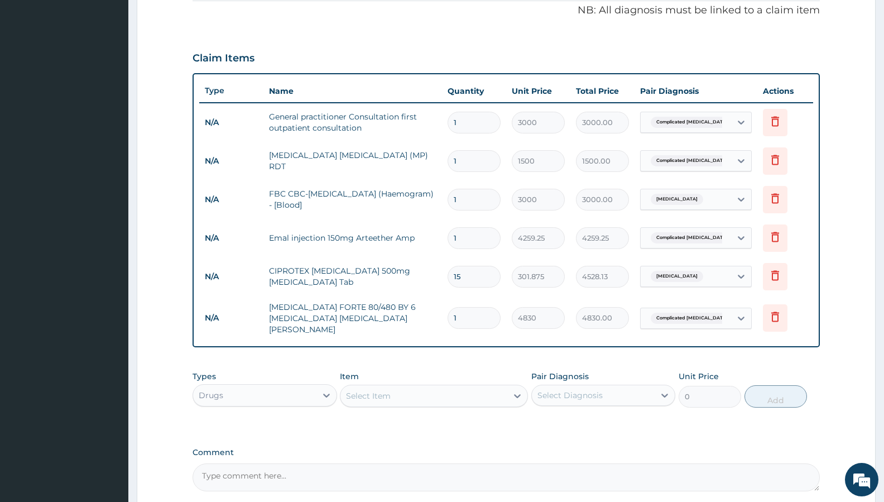
scroll to position [343, 0]
click at [429, 387] on div "Select Item" at bounding box center [423, 395] width 167 height 18
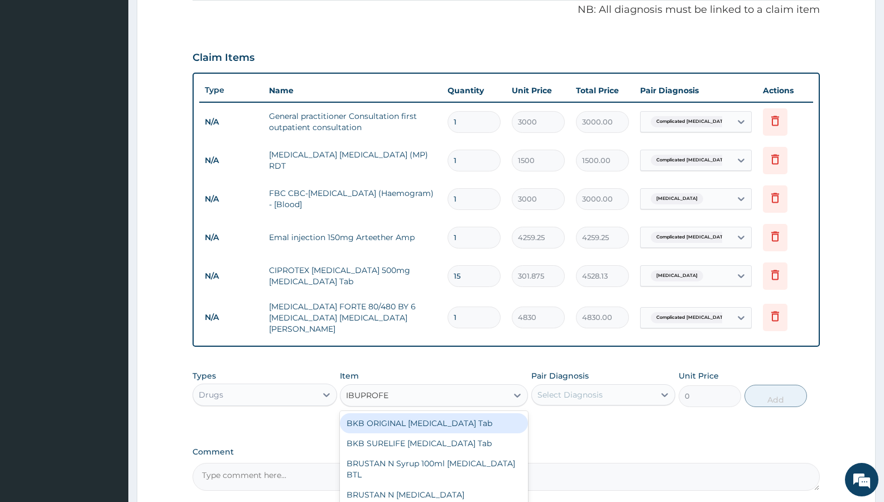
type input "IBUPROFEN"
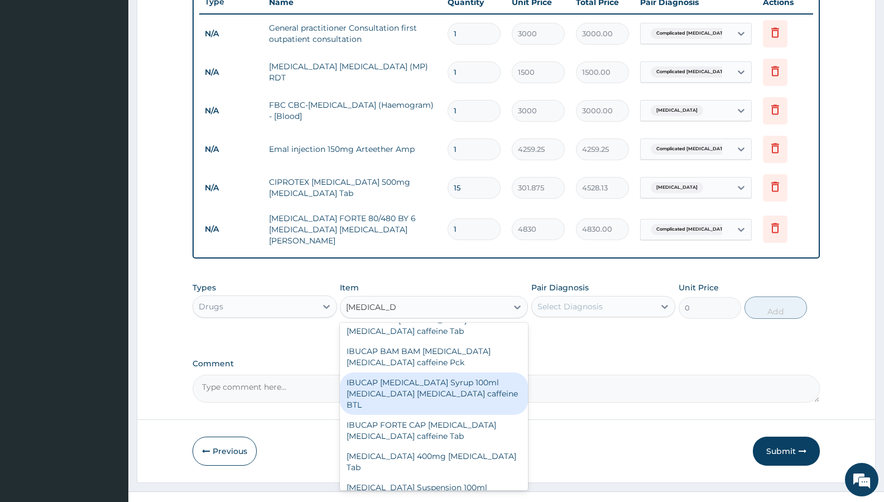
scroll to position [230, 0]
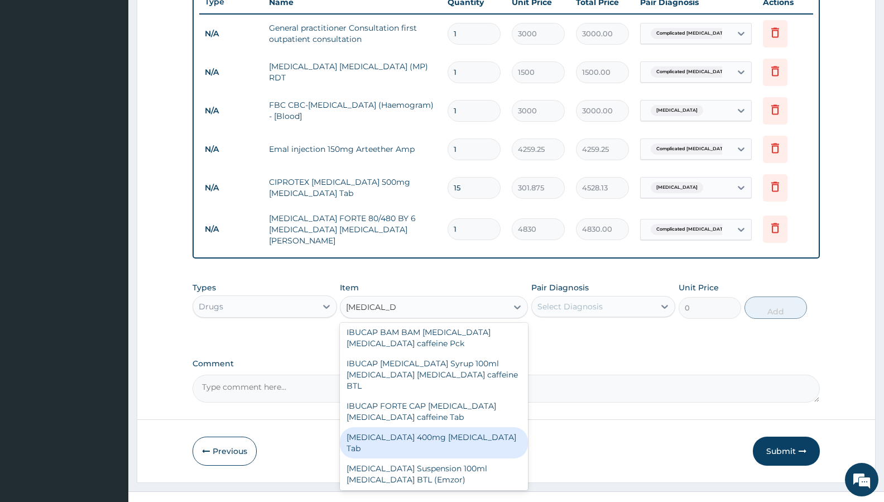
click at [472, 427] on div "IBUPROFEN 400mg Ibuprofen Tab" at bounding box center [434, 442] width 188 height 31
type input "94.875"
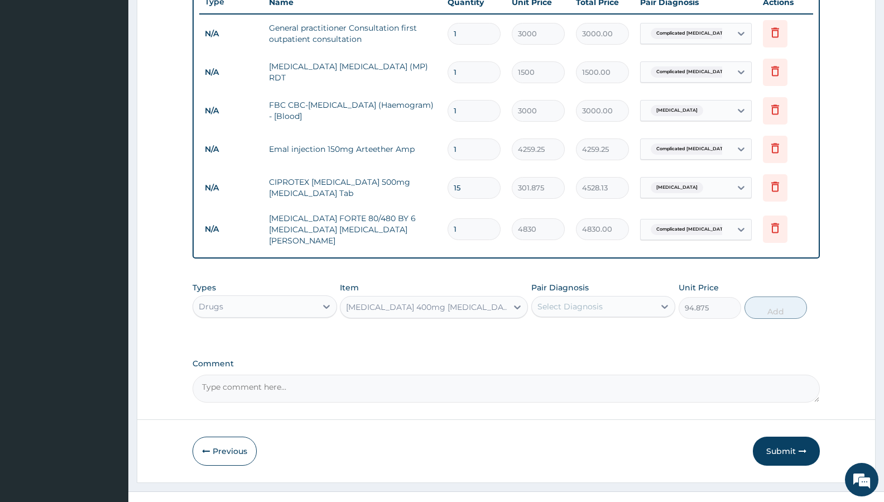
click at [555, 304] on div "Select Diagnosis" at bounding box center [569, 306] width 65 height 11
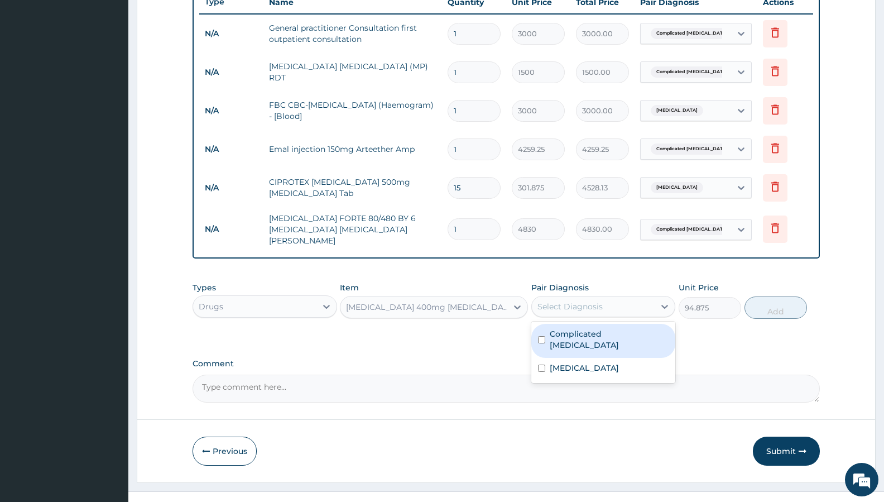
click at [591, 333] on div "Complicated malaria" at bounding box center [603, 341] width 144 height 34
checkbox input "true"
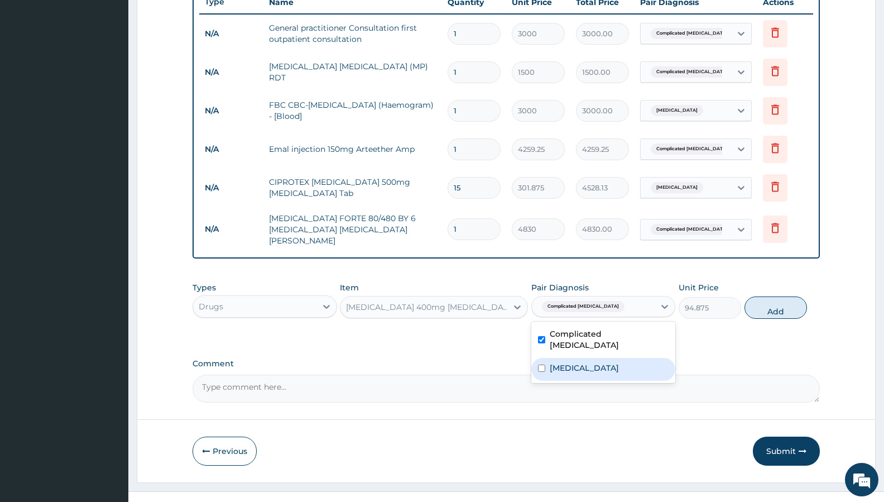
click at [591, 362] on label "Typhoid fever" at bounding box center [584, 367] width 69 height 11
checkbox input "true"
click at [757, 298] on button "Add" at bounding box center [775, 307] width 62 height 22
type input "0"
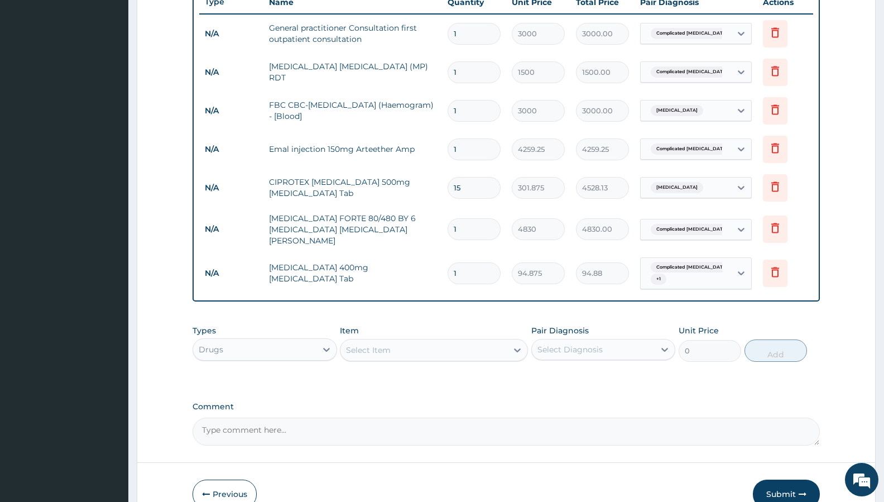
type input "18"
type input "1707.75"
type input "18"
click at [459, 344] on div "Select Item" at bounding box center [423, 350] width 167 height 18
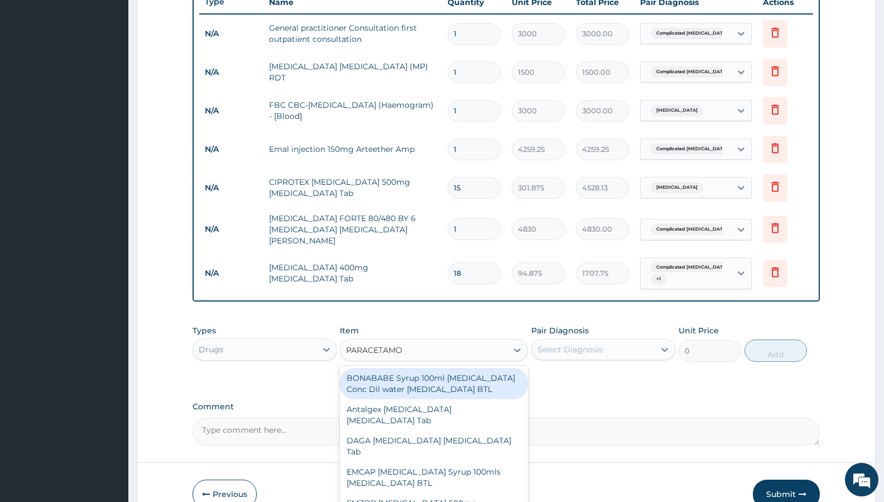
type input "PARACETAMOL"
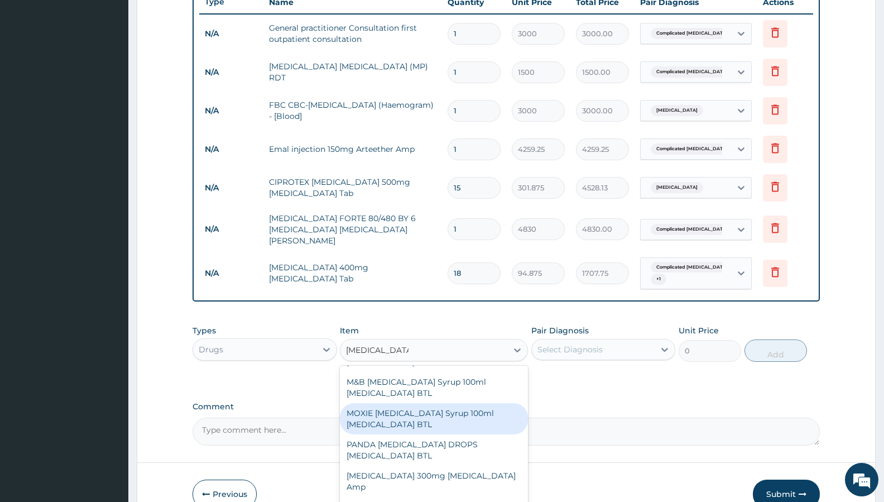
scroll to position [344, 0]
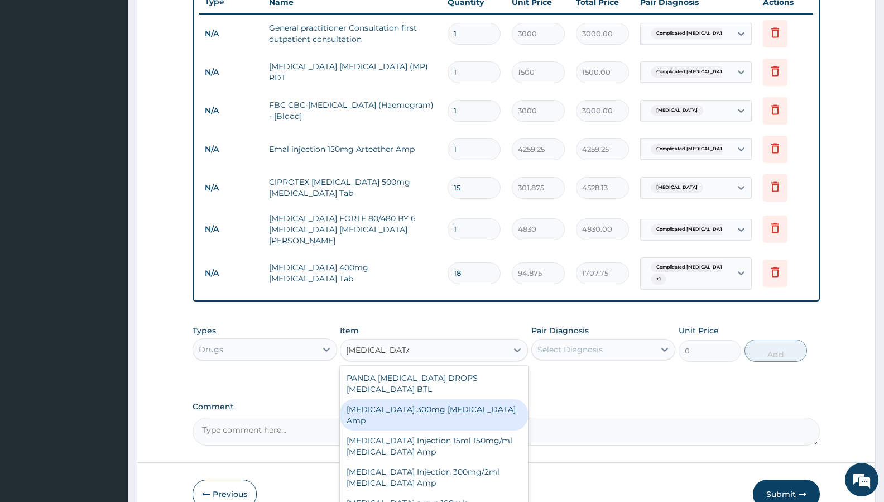
click at [463, 419] on div "Paracetamol 300mg Acetaminophen Amp" at bounding box center [434, 414] width 188 height 31
type input "345"
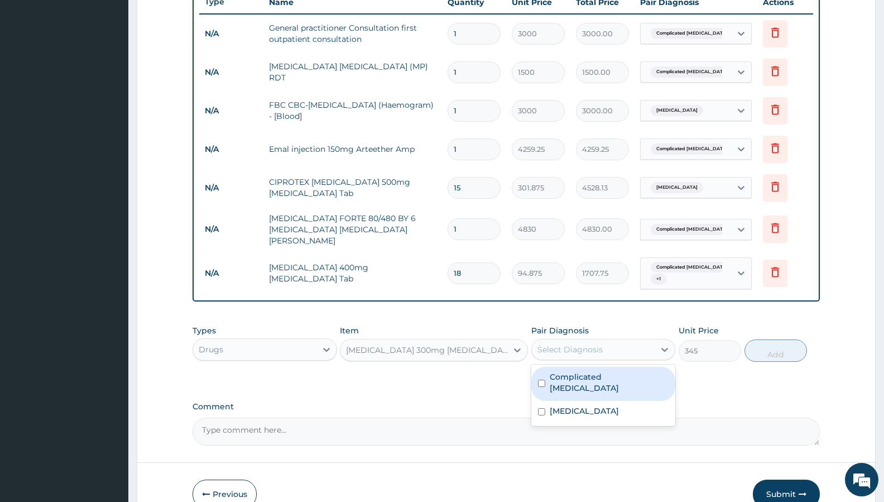
click at [583, 344] on div "Select Diagnosis" at bounding box center [569, 349] width 65 height 11
click at [602, 371] on label "Complicated malaria" at bounding box center [609, 382] width 119 height 22
checkbox input "true"
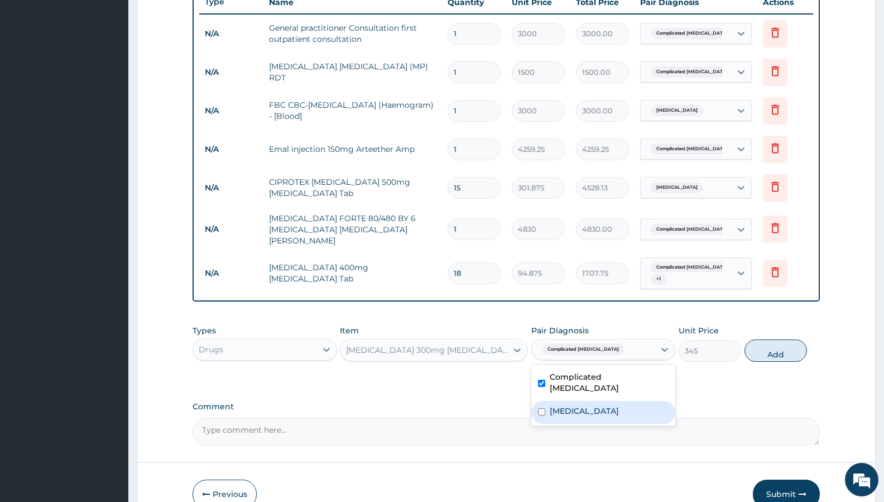
click at [604, 401] on div "Typhoid fever" at bounding box center [603, 412] width 144 height 23
checkbox input "true"
click at [769, 339] on button "Add" at bounding box center [775, 350] width 62 height 22
type input "0"
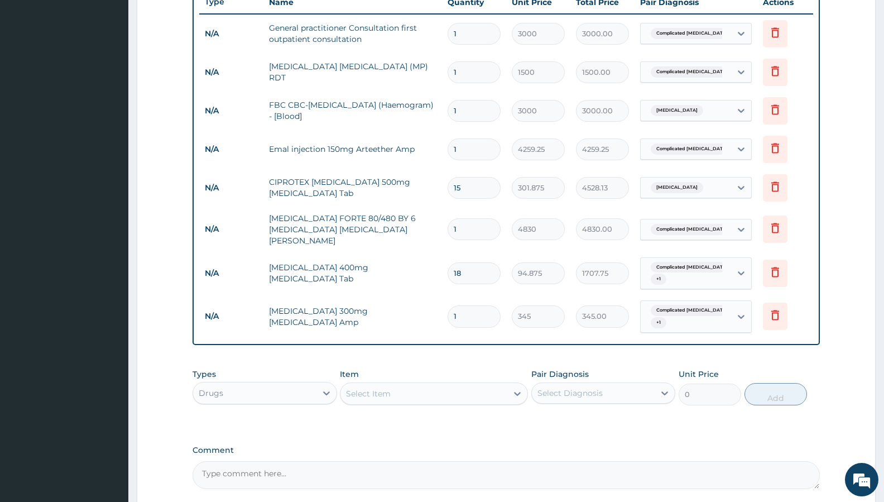
type input "0.00"
type input "2"
type input "690.00"
type input "2"
click at [415, 386] on div "Select Item" at bounding box center [423, 393] width 167 height 18
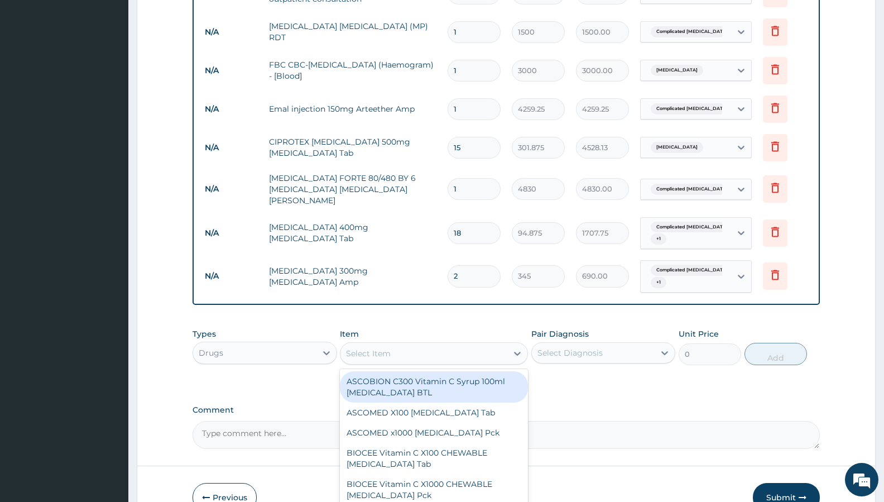
scroll to position [496, 0]
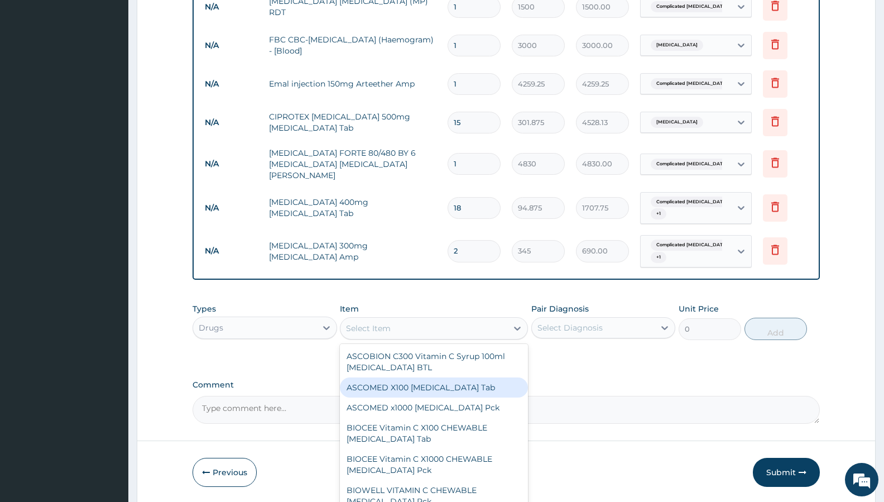
click at [292, 408] on textarea "Comment" at bounding box center [506, 410] width 627 height 28
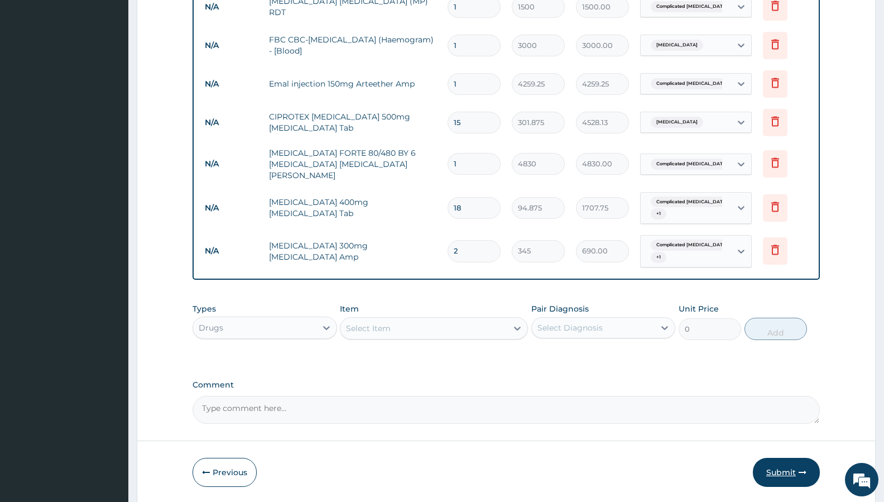
click at [780, 463] on button "Submit" at bounding box center [786, 472] width 67 height 29
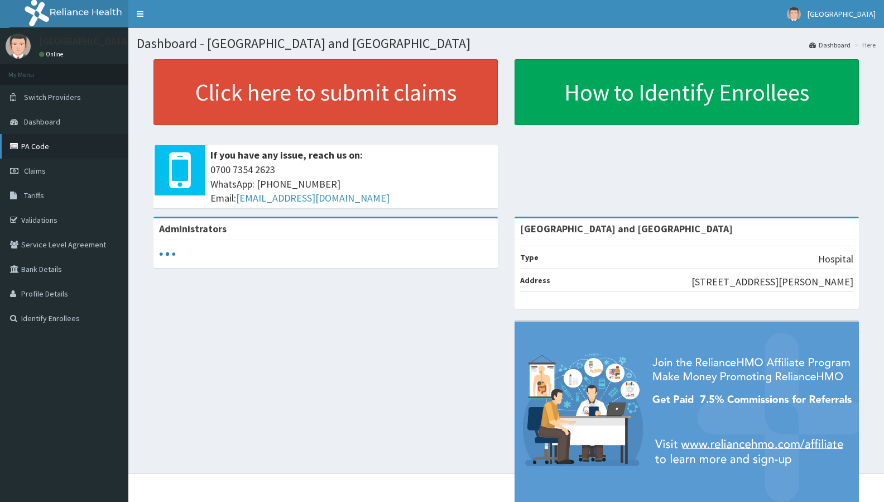
click at [37, 146] on link "PA Code" at bounding box center [64, 146] width 128 height 25
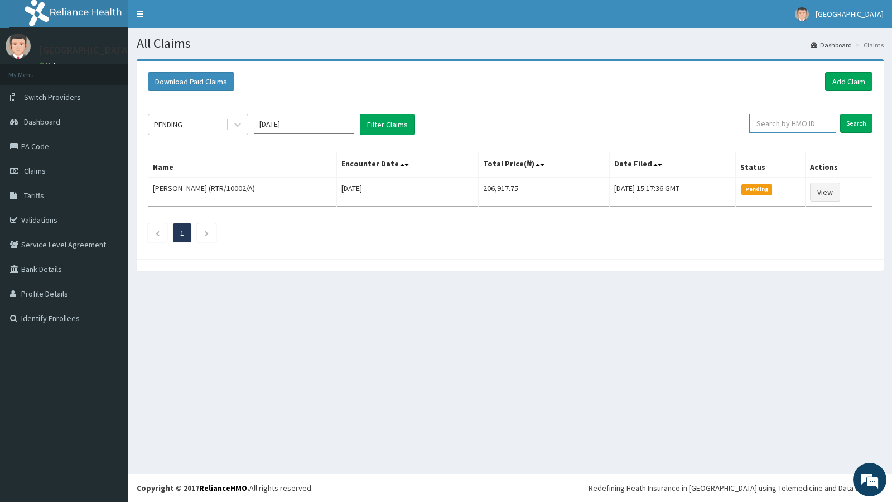
click at [786, 122] on input "text" at bounding box center [792, 123] width 87 height 19
paste input "VOL/10018/B"
type input "VOL/10018/B"
click at [856, 123] on input "Search" at bounding box center [856, 123] width 32 height 19
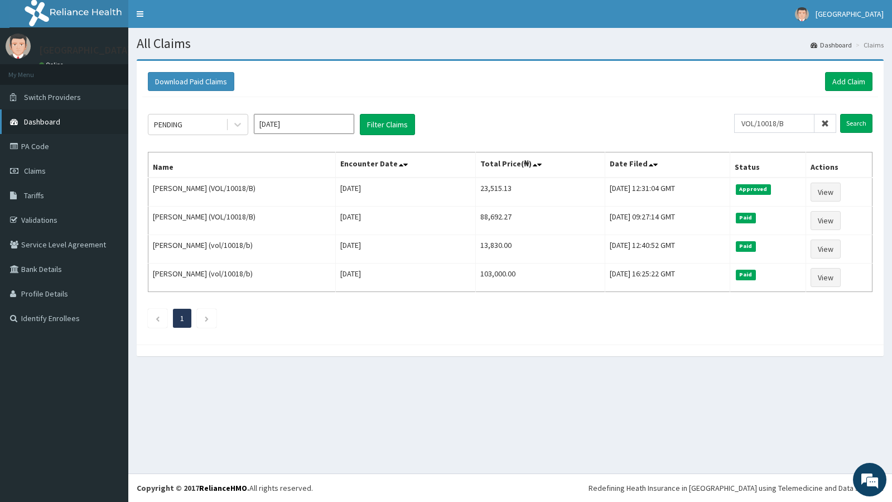
click at [40, 122] on span "Dashboard" at bounding box center [42, 122] width 36 height 10
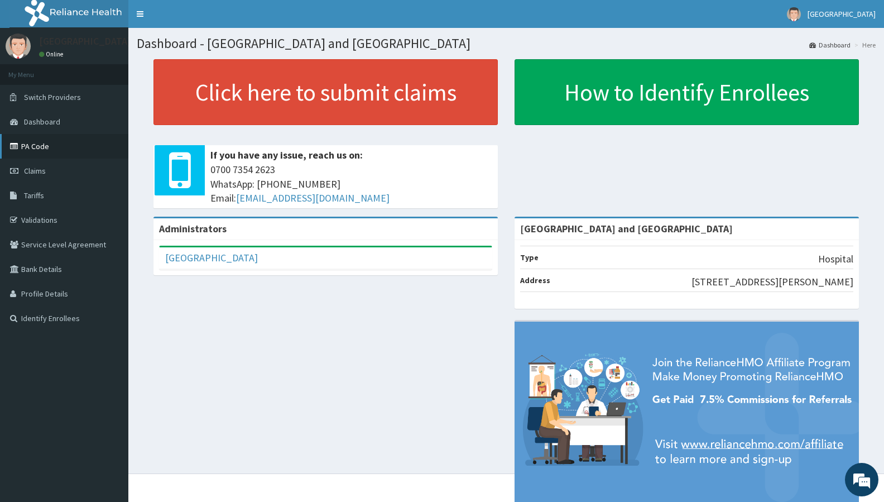
click at [45, 148] on link "PA Code" at bounding box center [64, 146] width 128 height 25
click at [39, 215] on link "Validations" at bounding box center [64, 220] width 128 height 25
